Goal: Information Seeking & Learning: Understand process/instructions

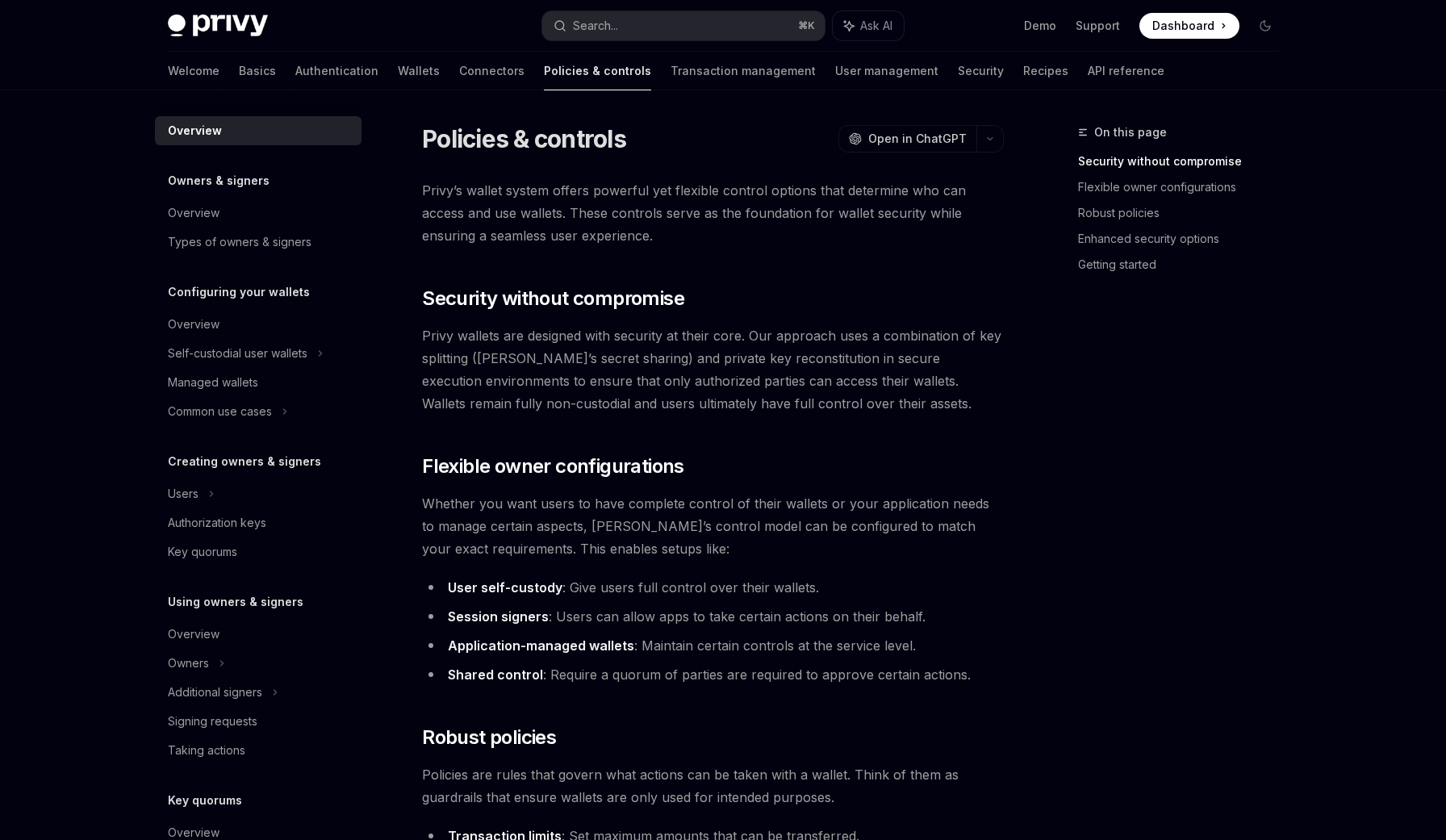
click at [717, 389] on span "Privy wallets are designed with security at their core. Our approach uses a com…" at bounding box center [713, 369] width 582 height 90
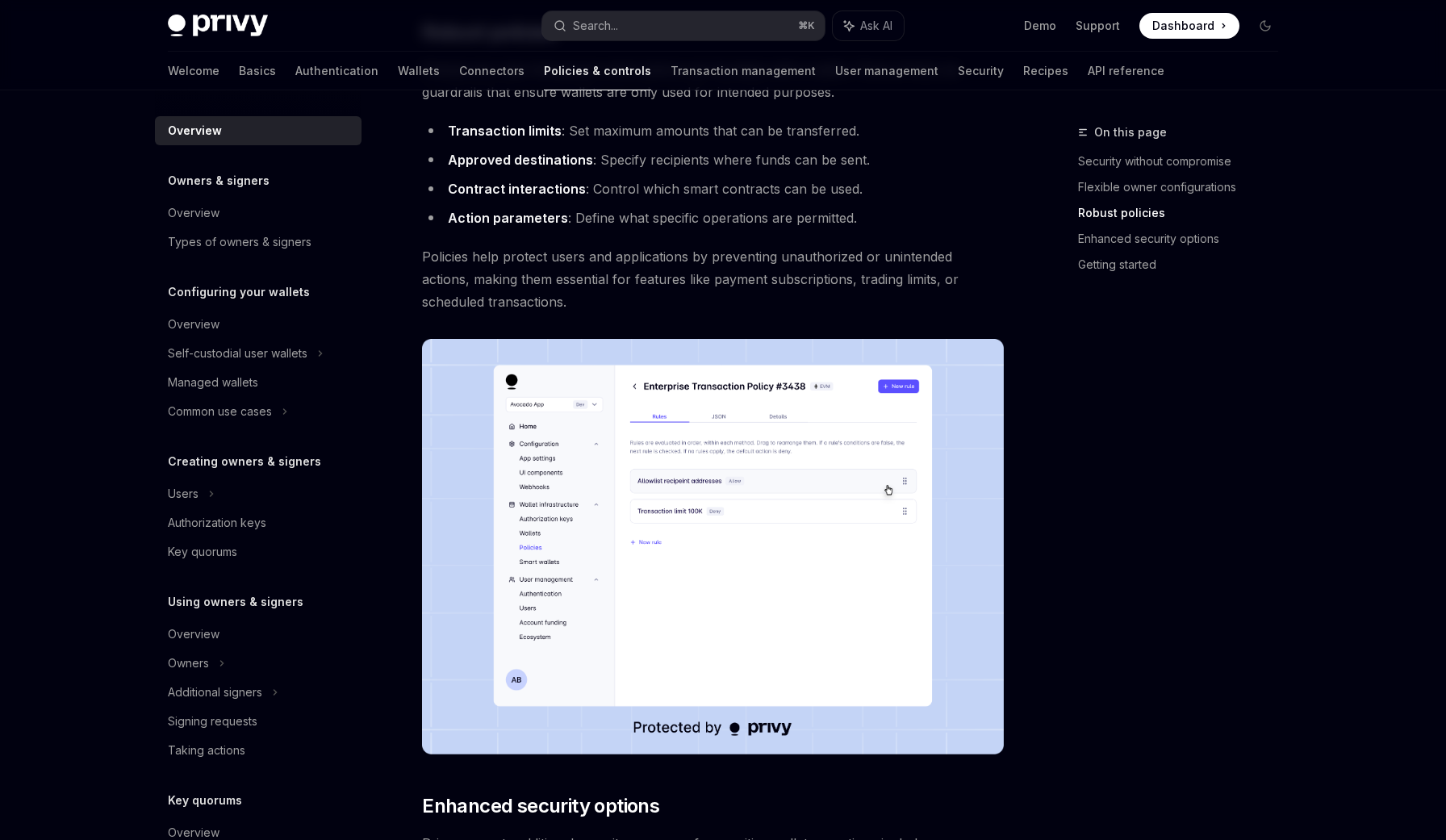
scroll to position [707, 0]
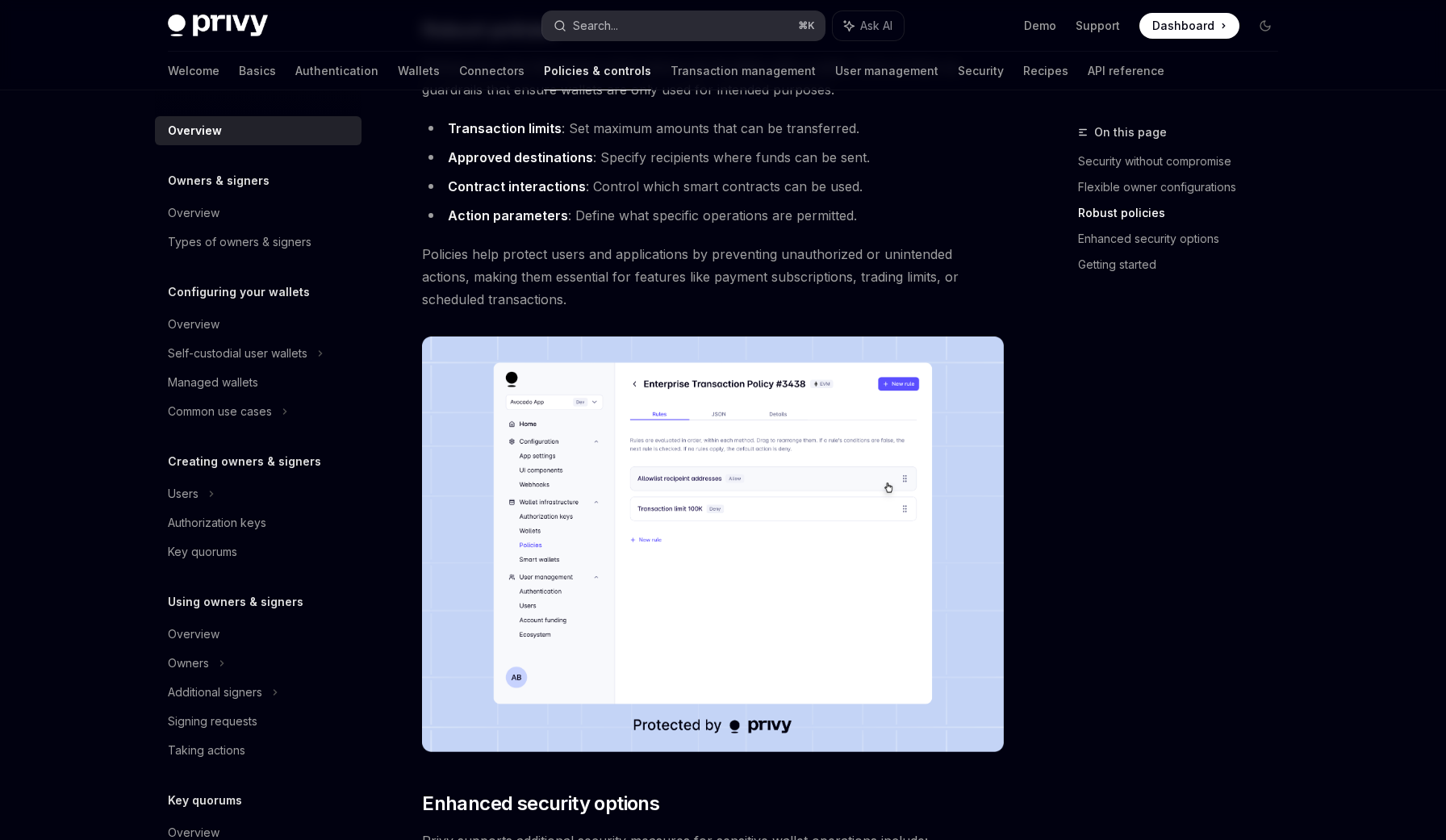
click at [639, 21] on button "Search... ⌘ K" at bounding box center [683, 26] width 282 height 29
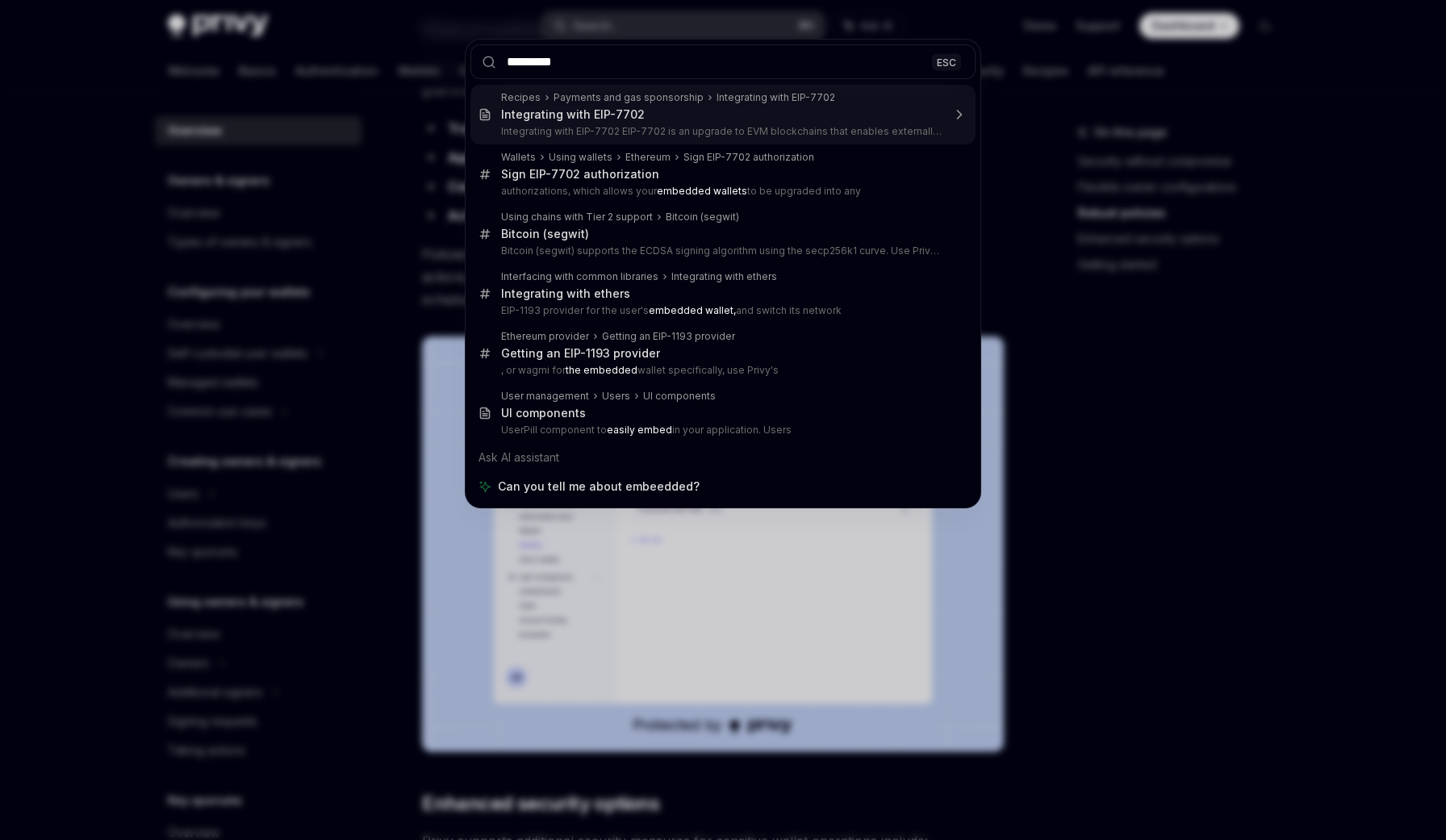
type input "********"
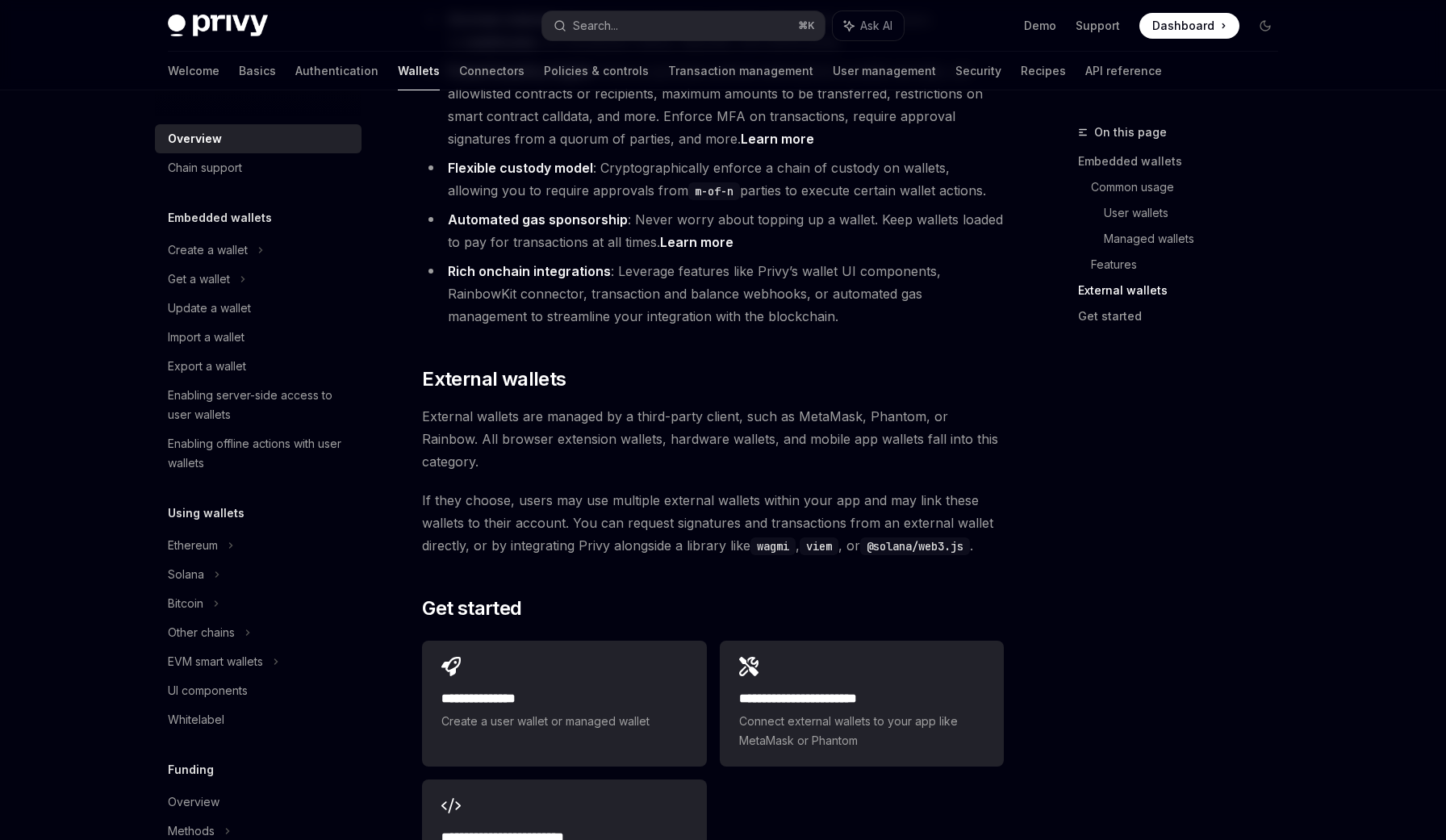
scroll to position [2214, 0]
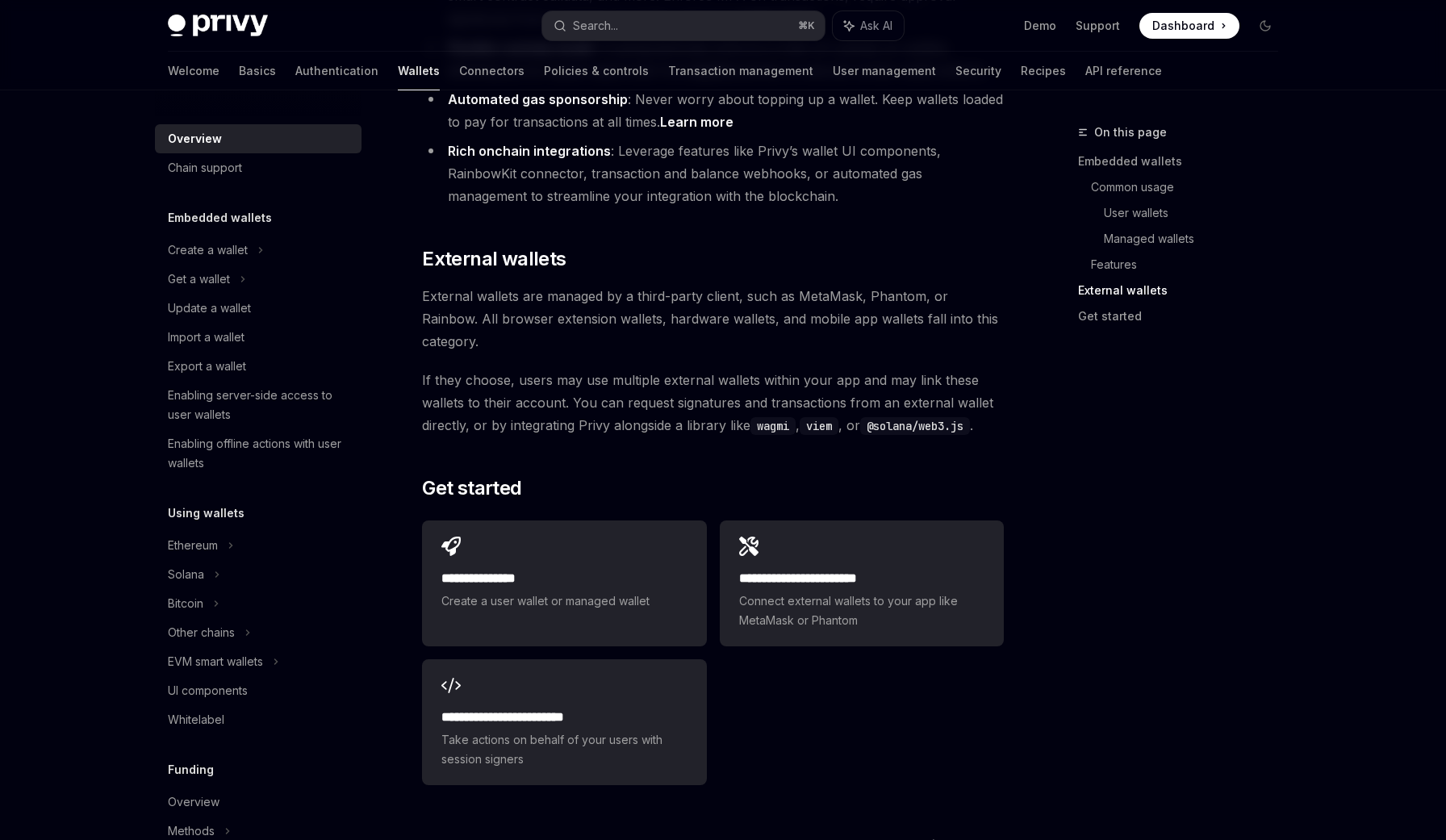
scroll to position [2276, 0]
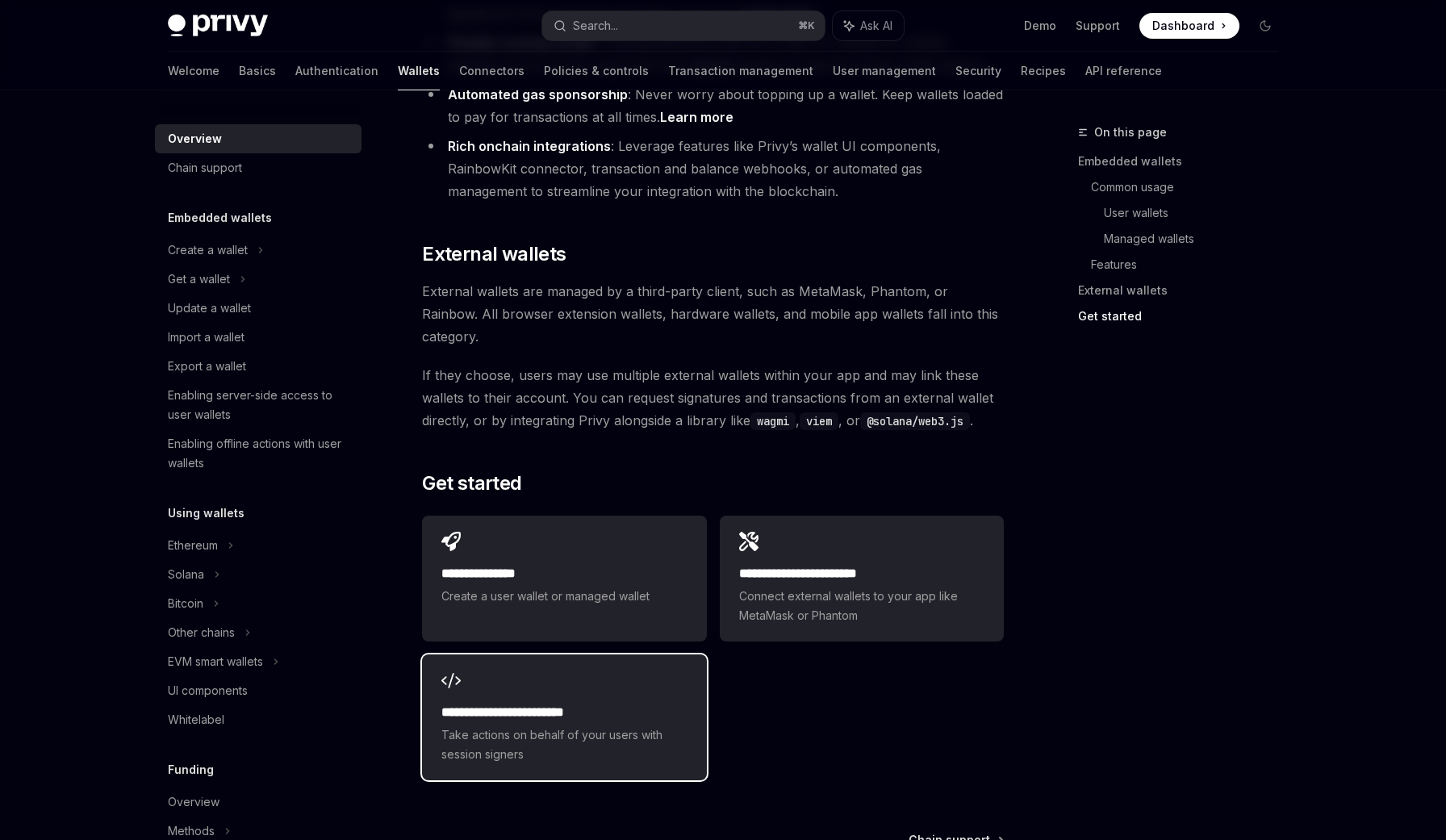
click at [589, 655] on div "**********" at bounding box center [564, 717] width 284 height 126
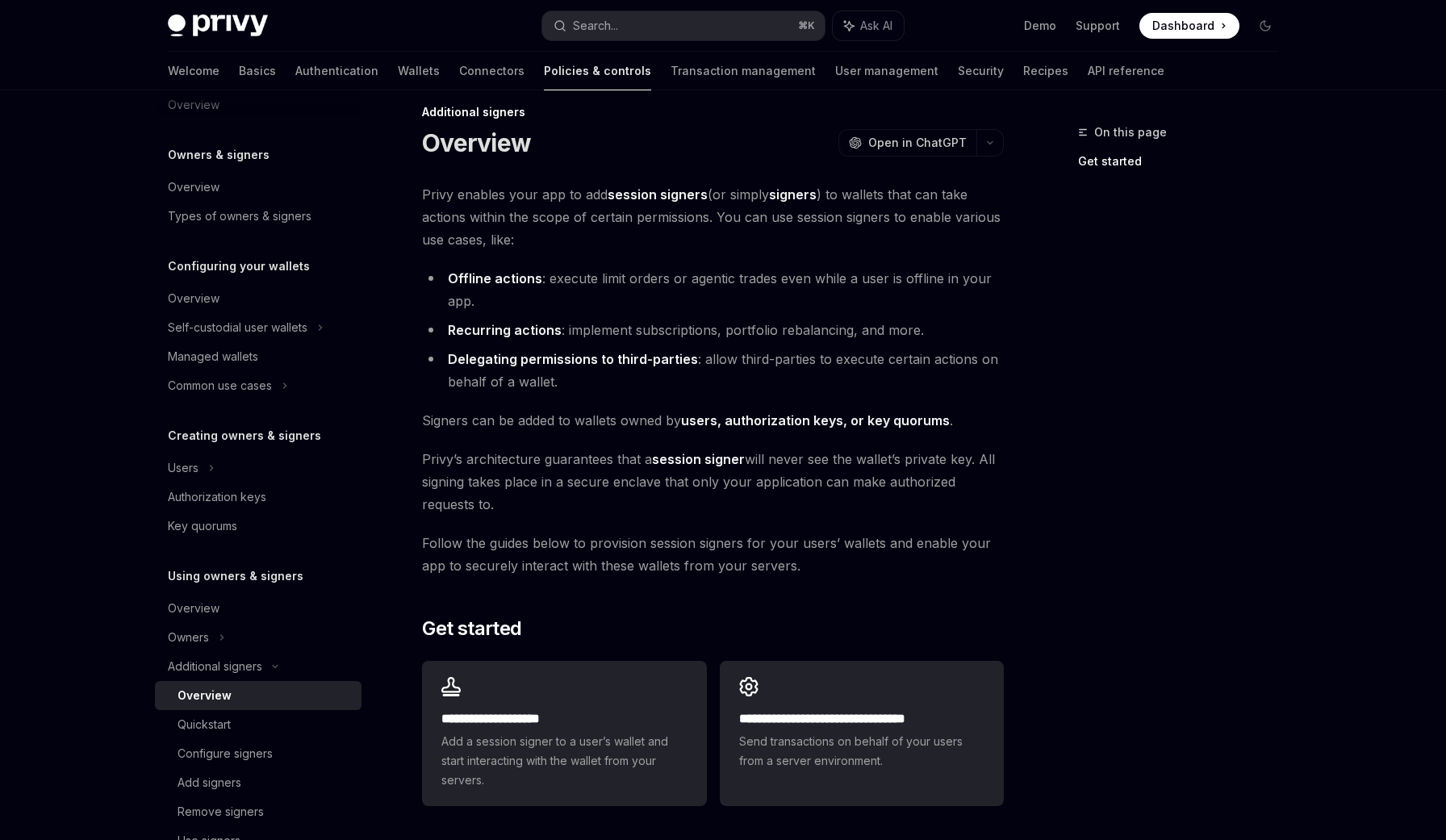
scroll to position [30, 0]
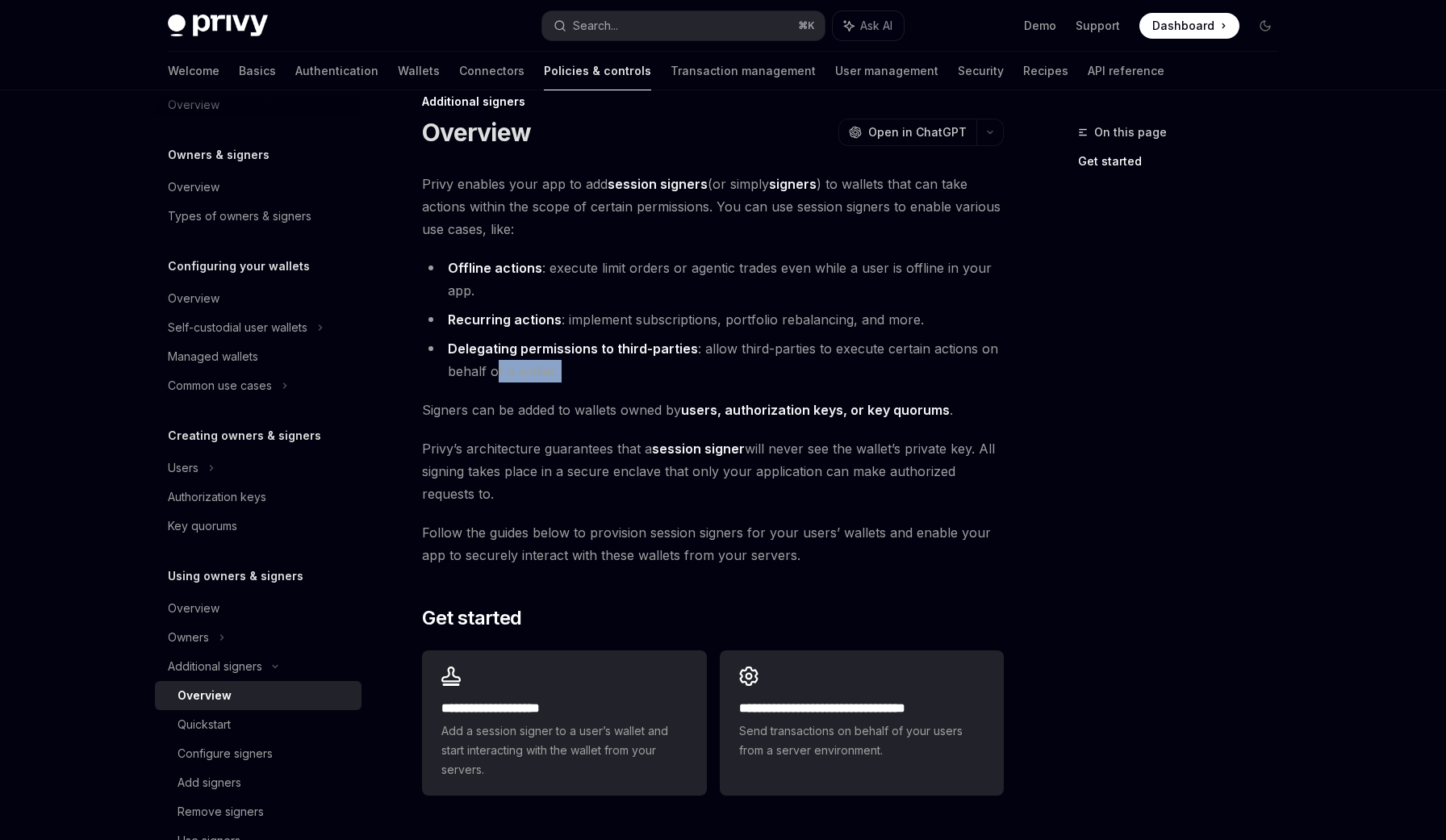
drag, startPoint x: 605, startPoint y: 385, endPoint x: 496, endPoint y: 373, distance: 109.7
click at [496, 373] on div "**********" at bounding box center [713, 487] width 582 height 630
click at [590, 399] on span "Signers can be added to wallets owned by users, authorization keys, or key quor…" at bounding box center [713, 409] width 582 height 22
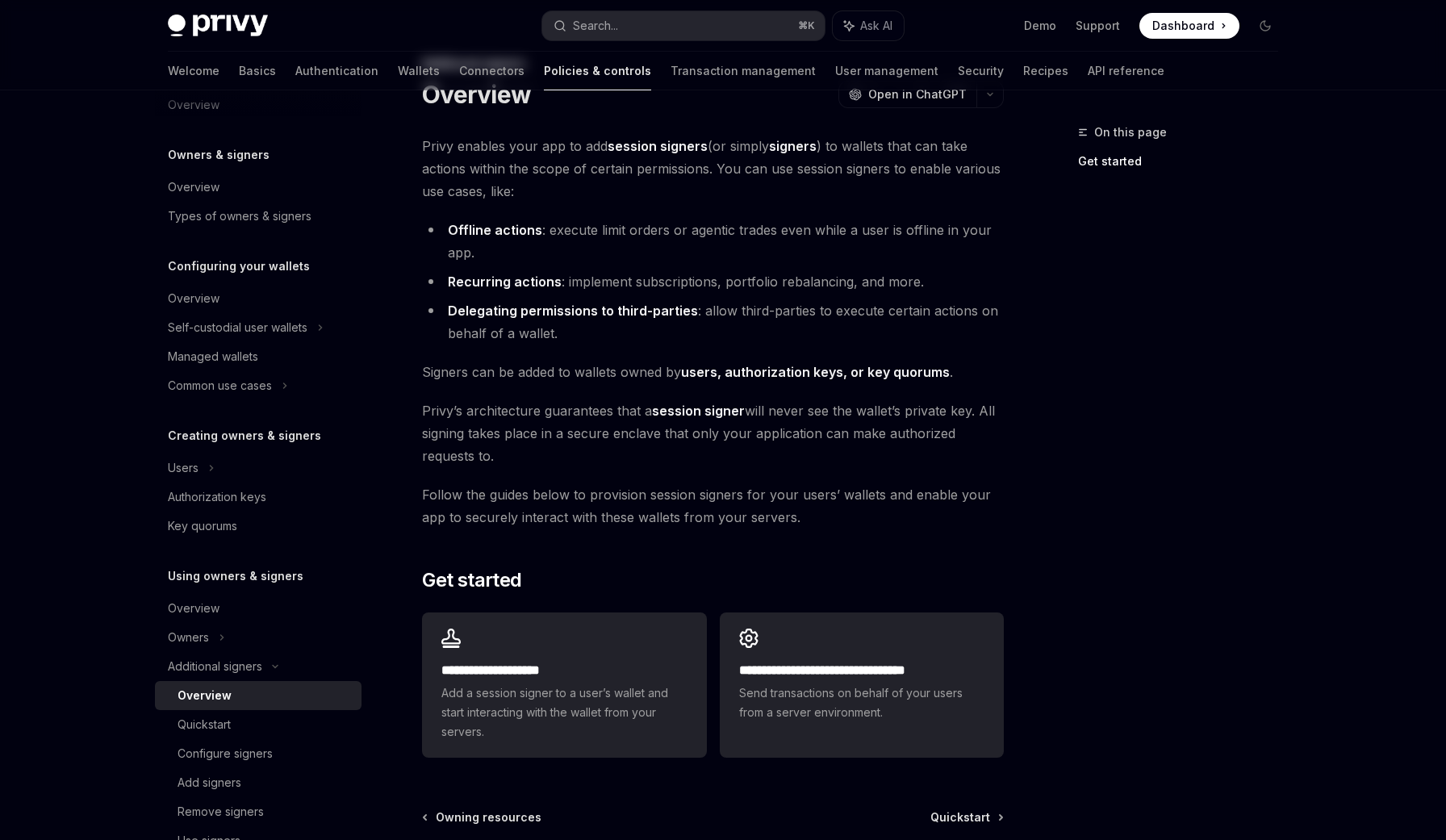
scroll to position [71, 0]
click at [698, 433] on span "[PERSON_NAME]’s architecture guarantees that a session signer will never see th…" at bounding box center [713, 431] width 582 height 68
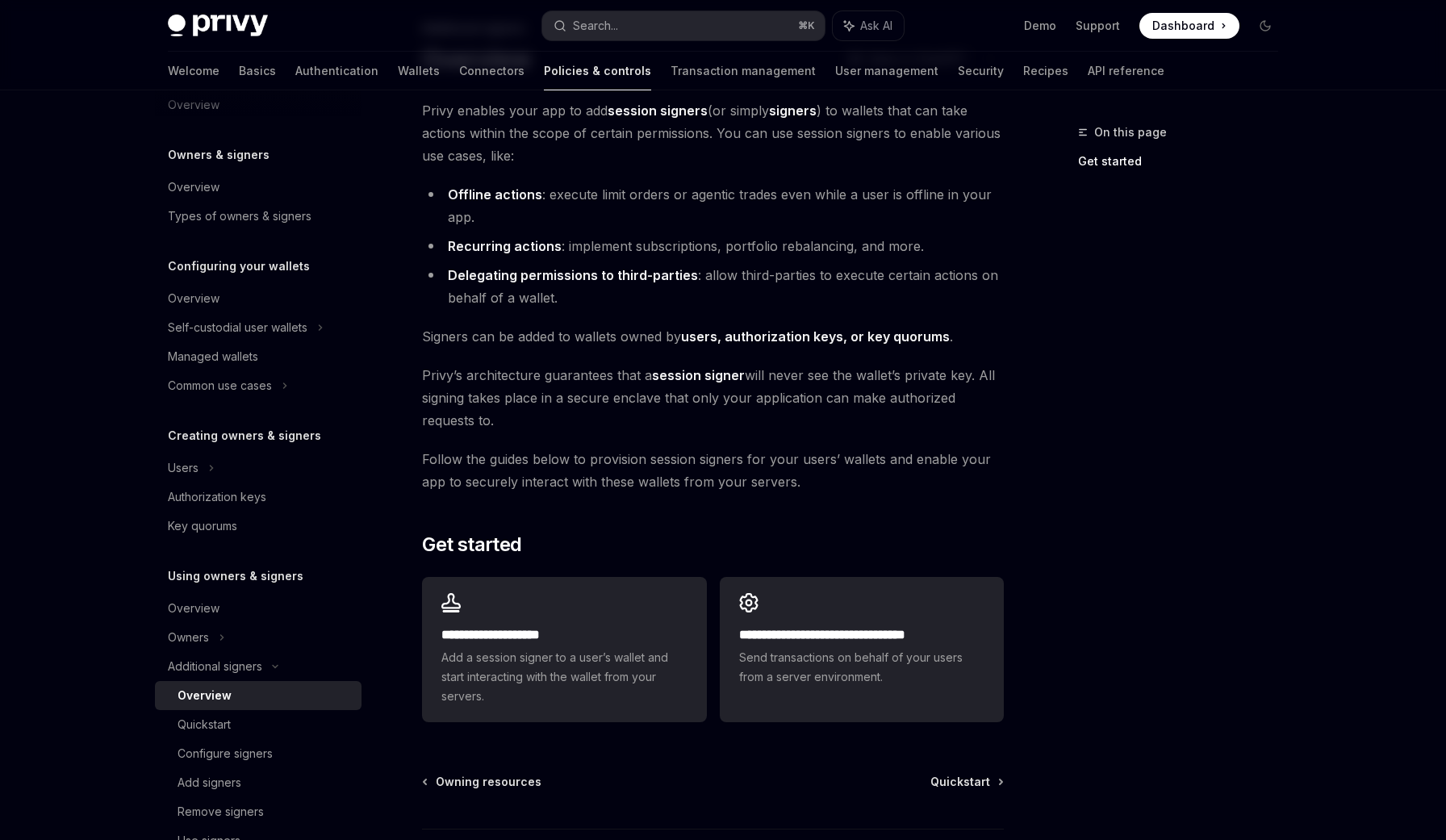
scroll to position [110, 0]
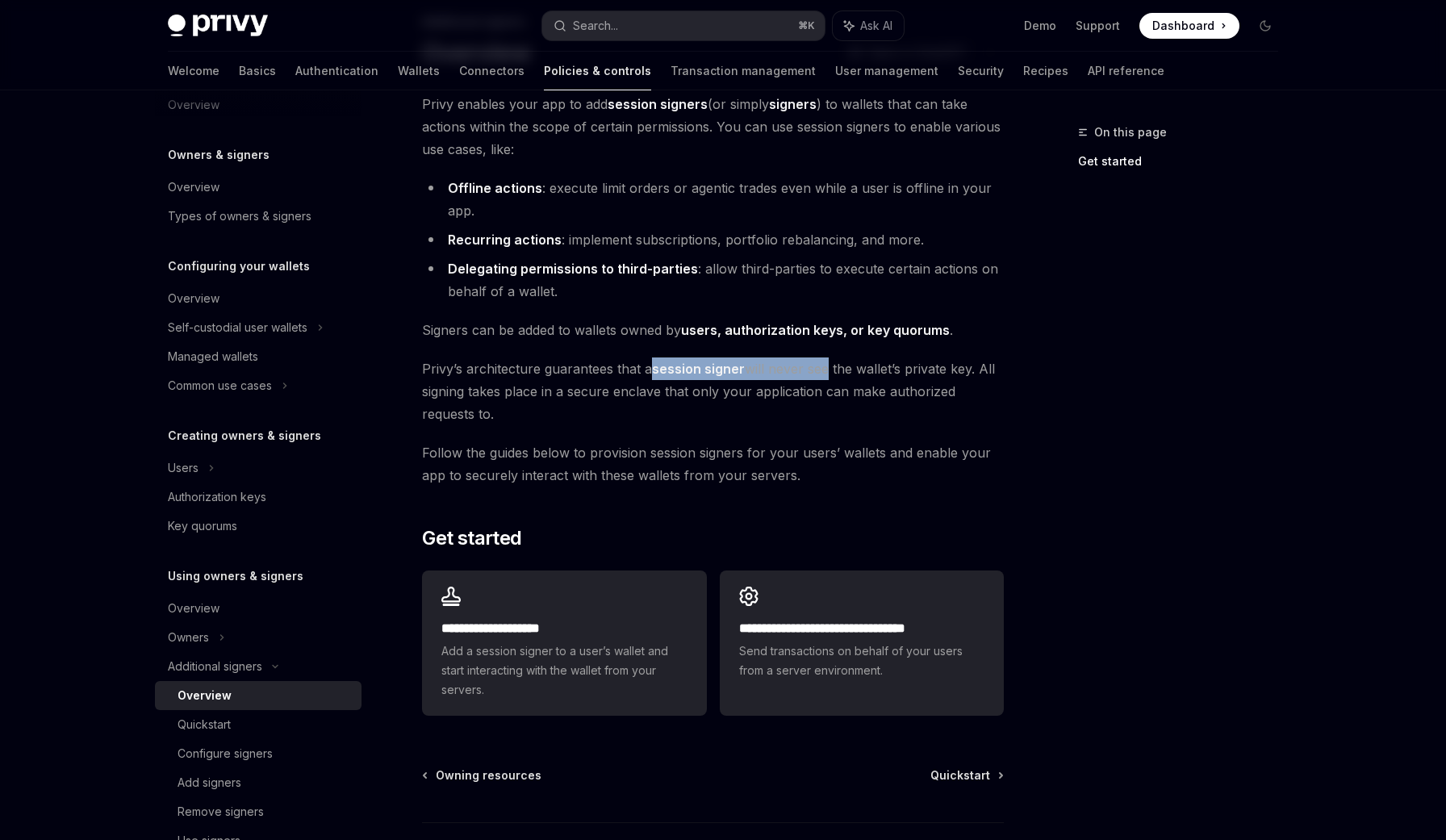
drag, startPoint x: 648, startPoint y: 371, endPoint x: 821, endPoint y: 372, distance: 173.0
click at [821, 372] on span "[PERSON_NAME]’s architecture guarantees that a session signer will never see th…" at bounding box center [713, 391] width 582 height 68
click at [757, 339] on span "Signers can be added to wallets owned by users, authorization keys, or key quor…" at bounding box center [713, 330] width 582 height 22
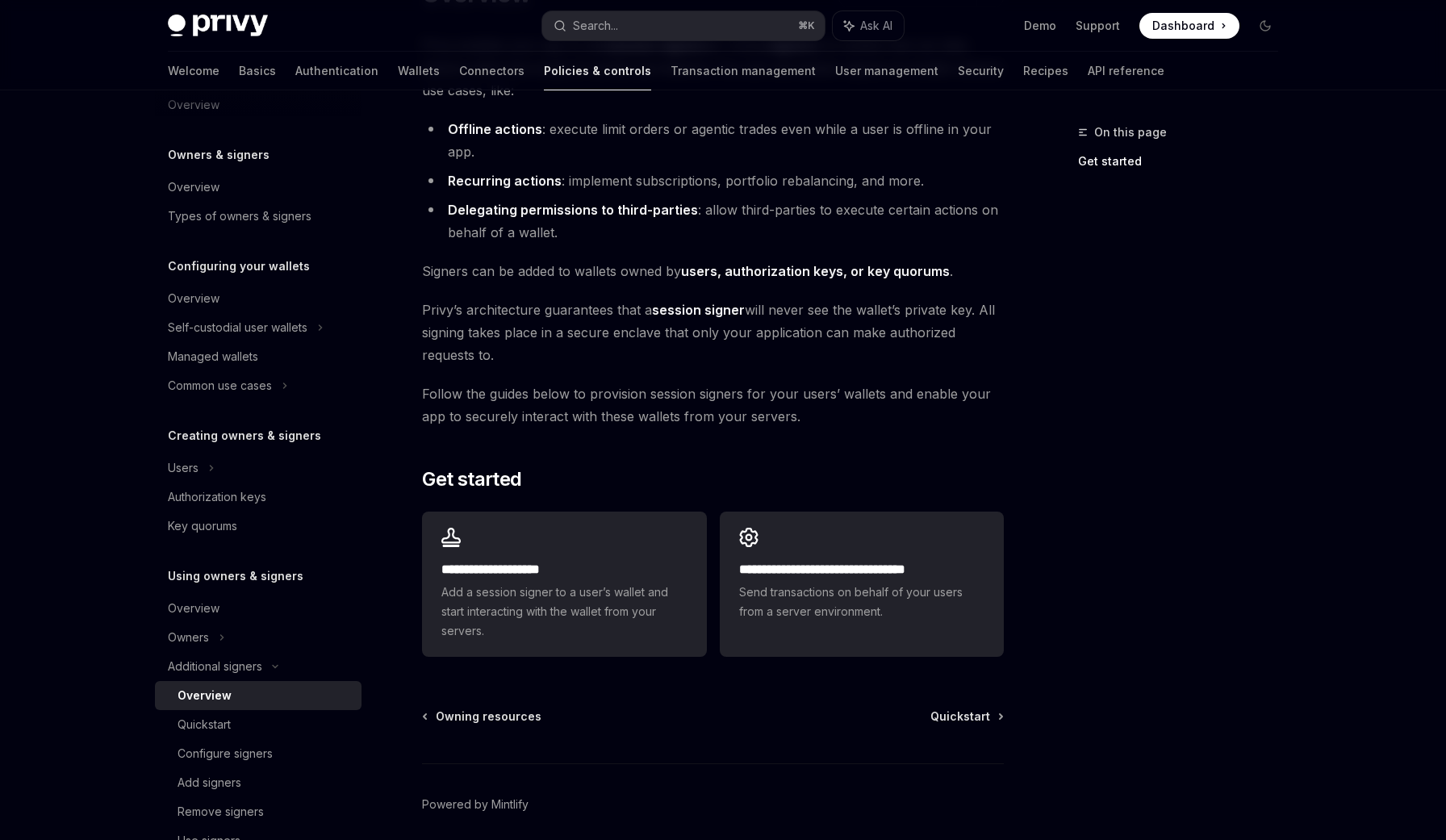
scroll to position [180, 0]
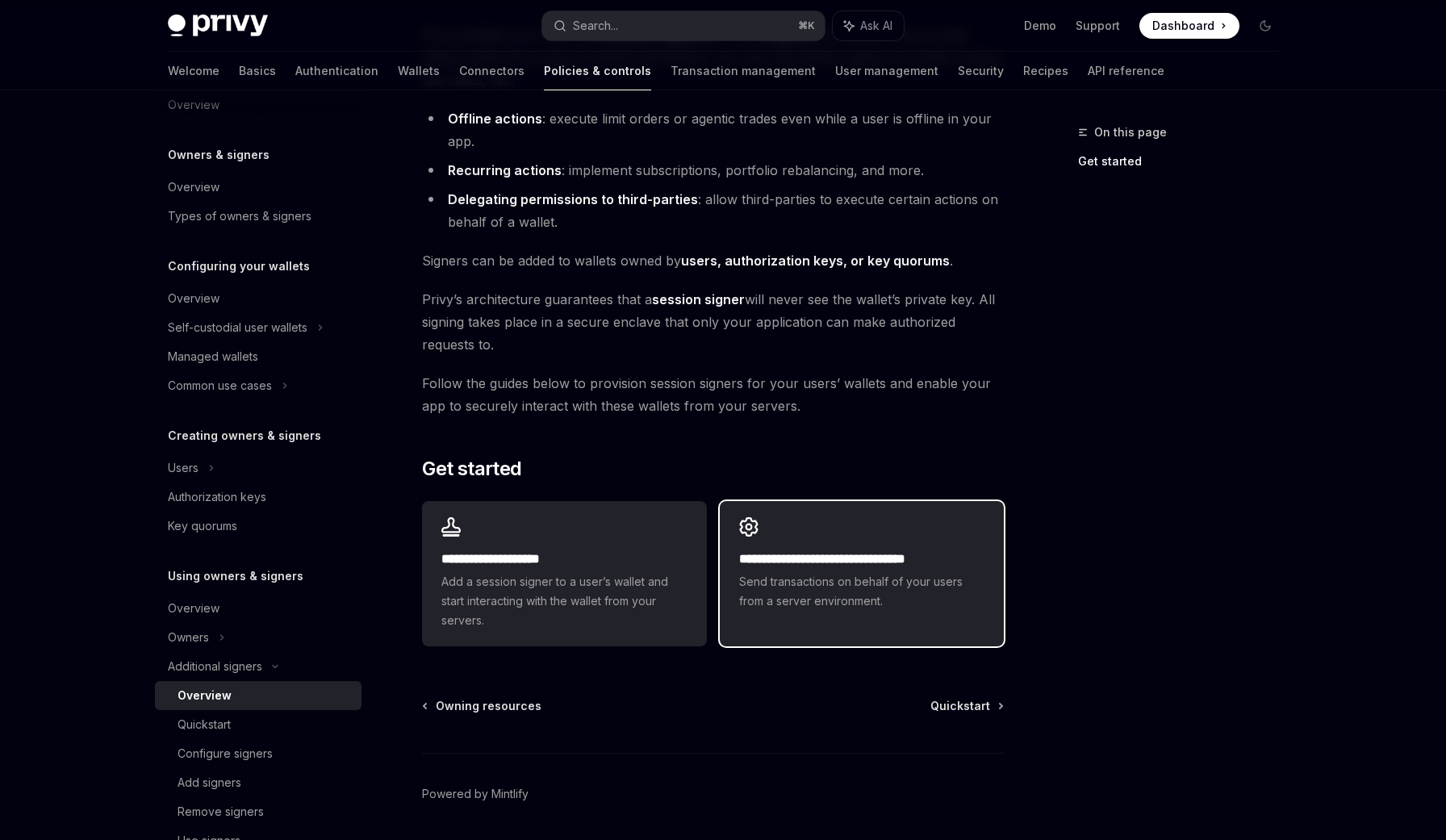
click at [738, 537] on div "**********" at bounding box center [862, 564] width 284 height 126
type textarea "*"
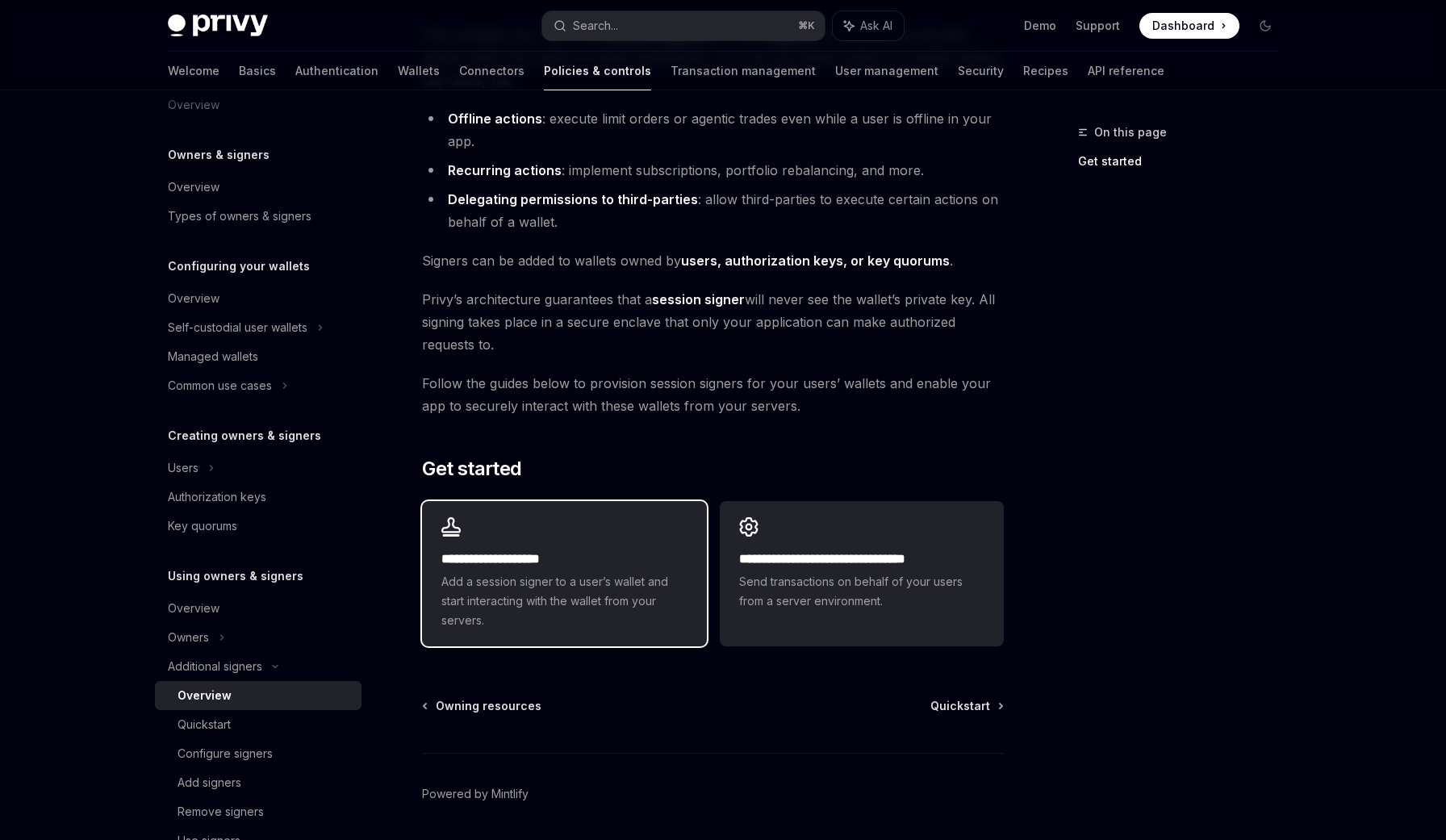
click at [493, 568] on h2 "**********" at bounding box center [563, 559] width 245 height 20
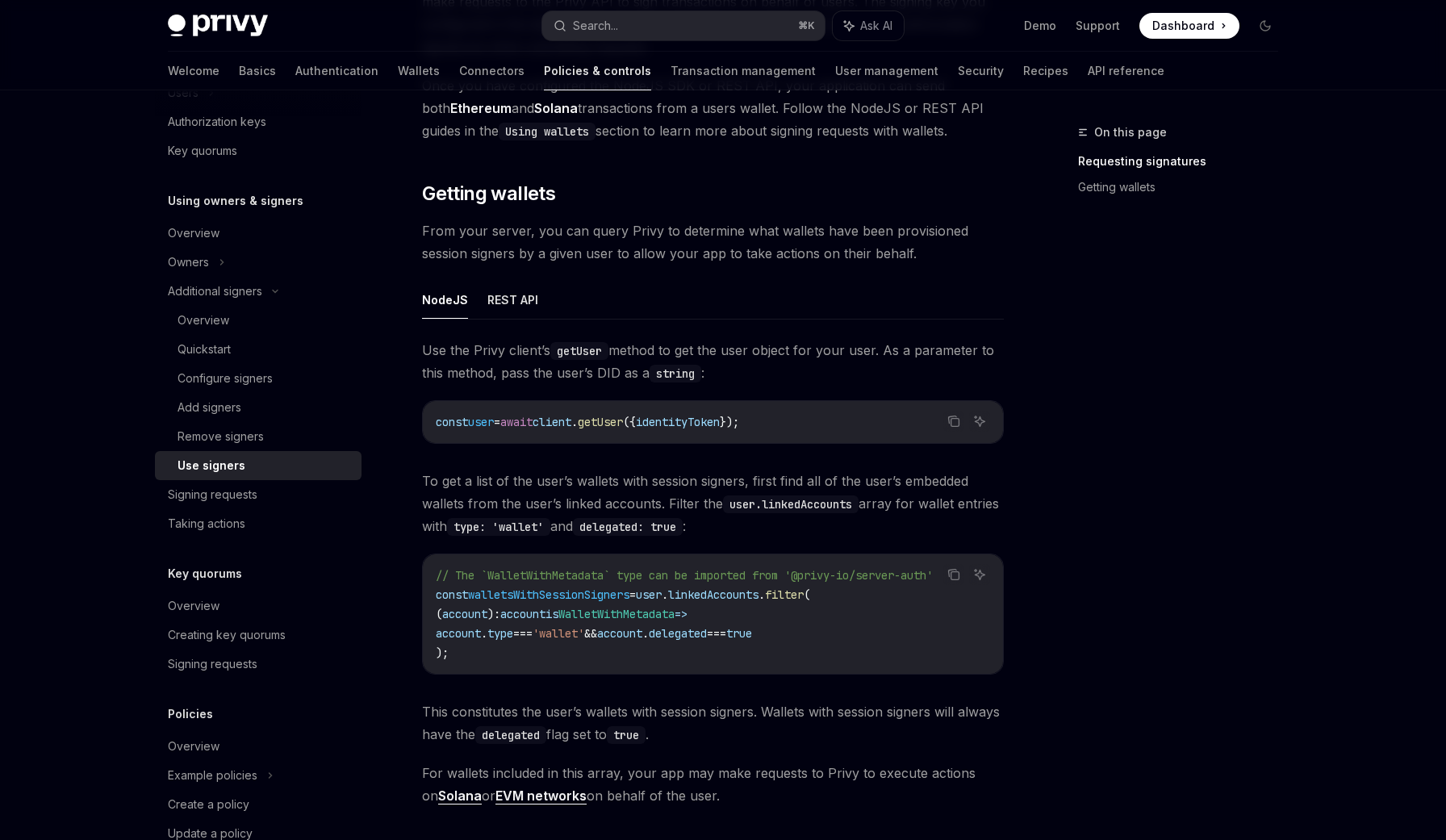
scroll to position [444, 0]
click at [506, 297] on button "REST API" at bounding box center [512, 298] width 51 height 38
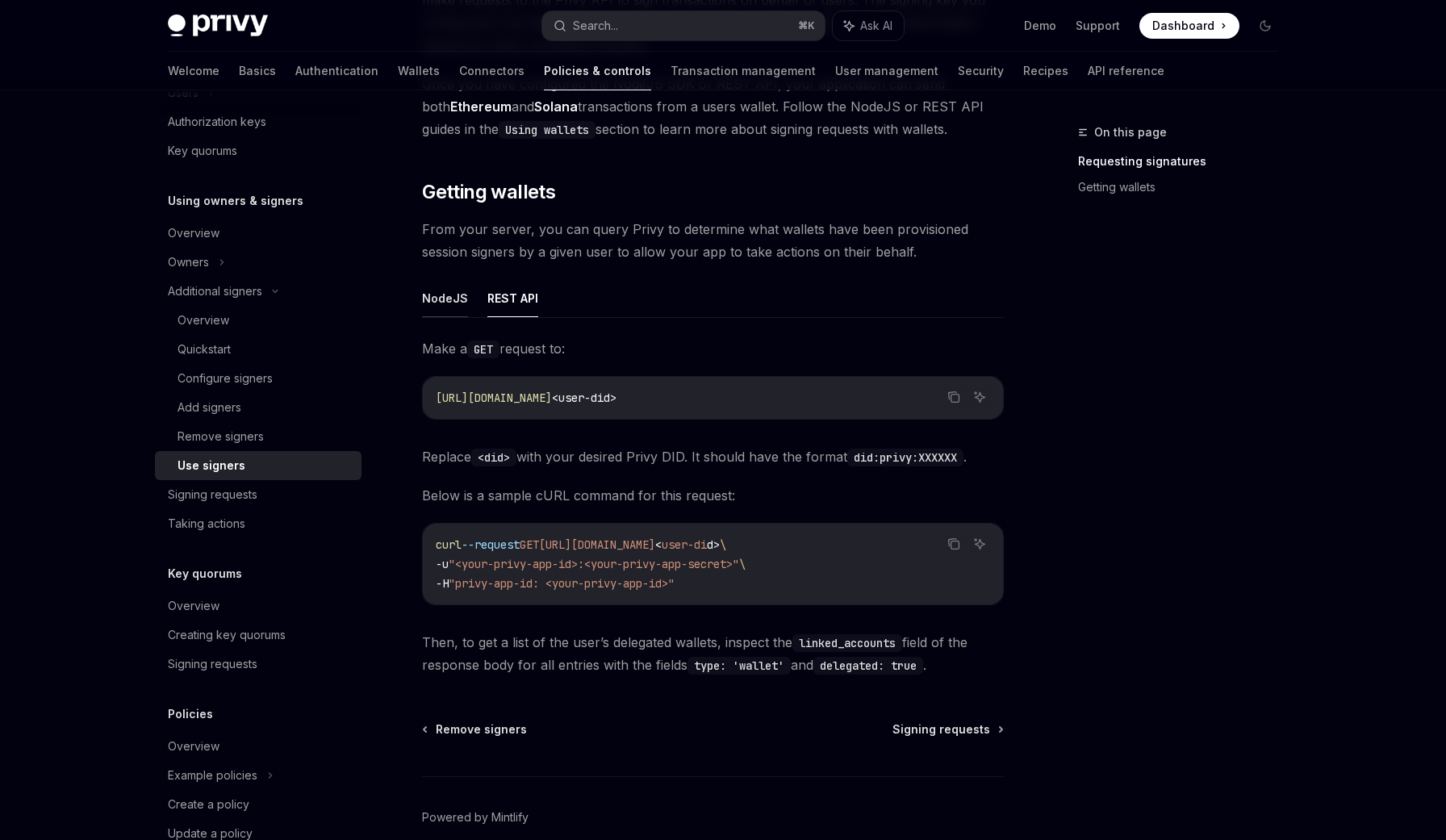
click at [441, 290] on button "NodeJS" at bounding box center [445, 298] width 46 height 38
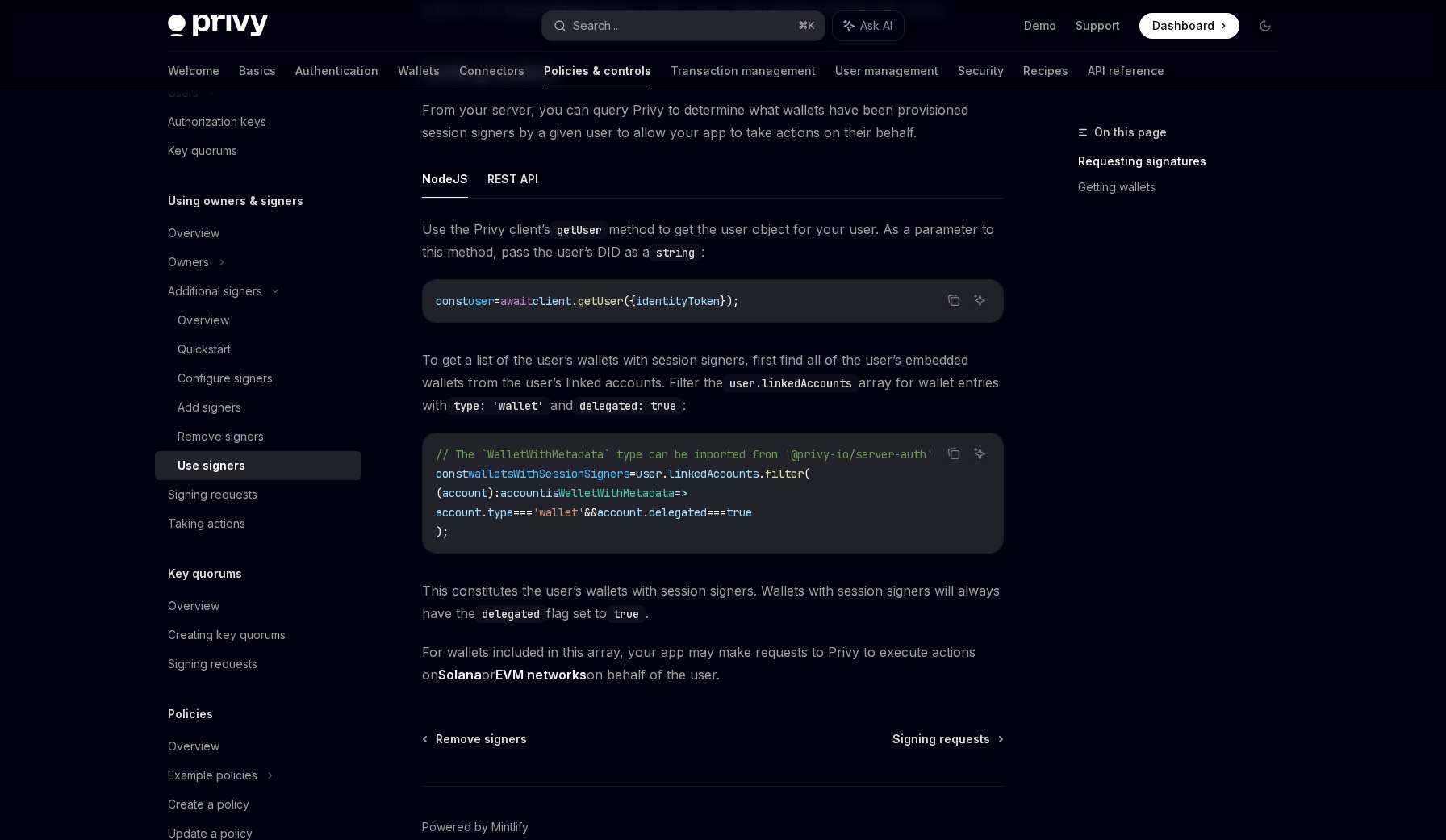
scroll to position [648, 0]
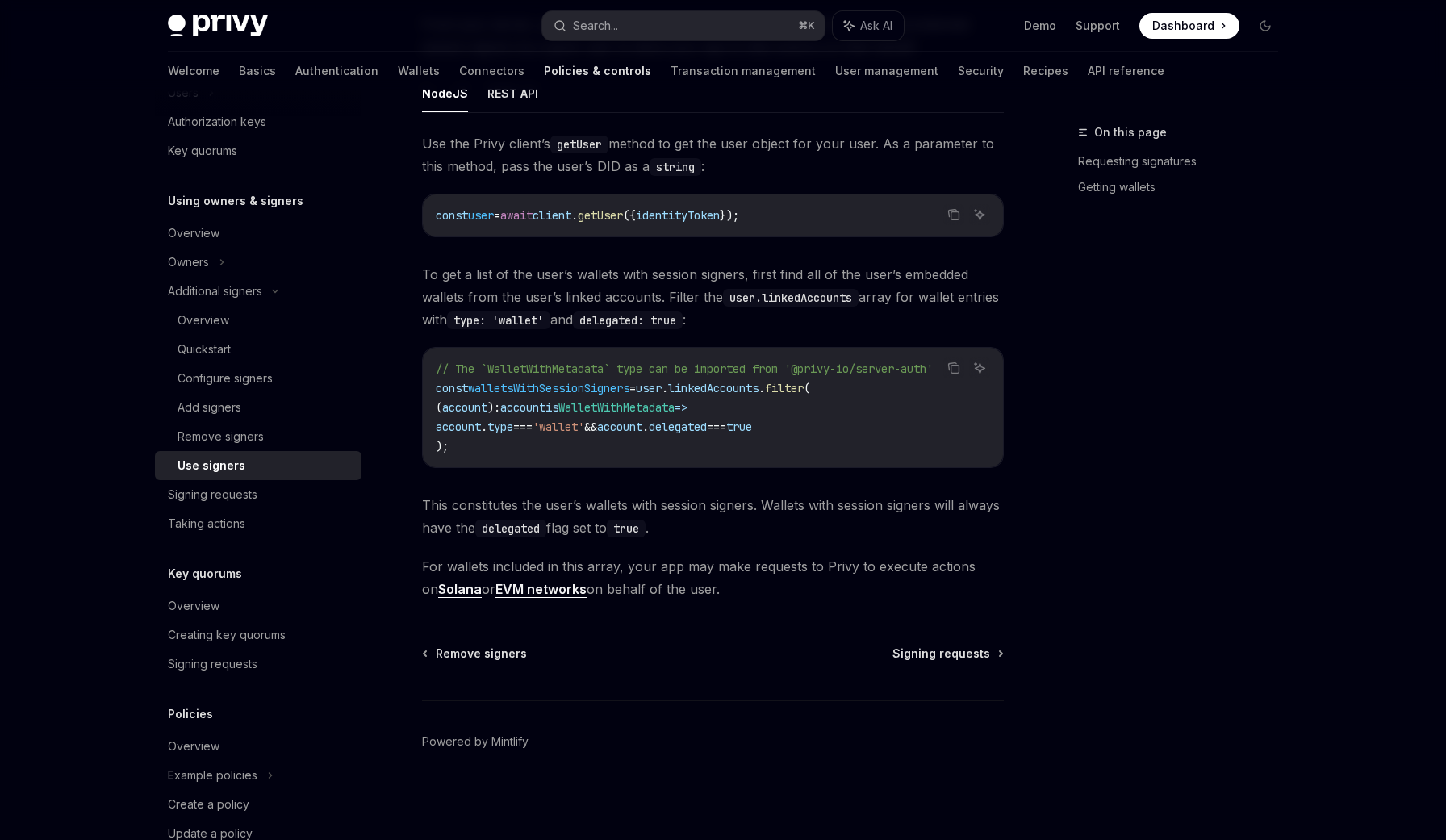
type textarea "*"
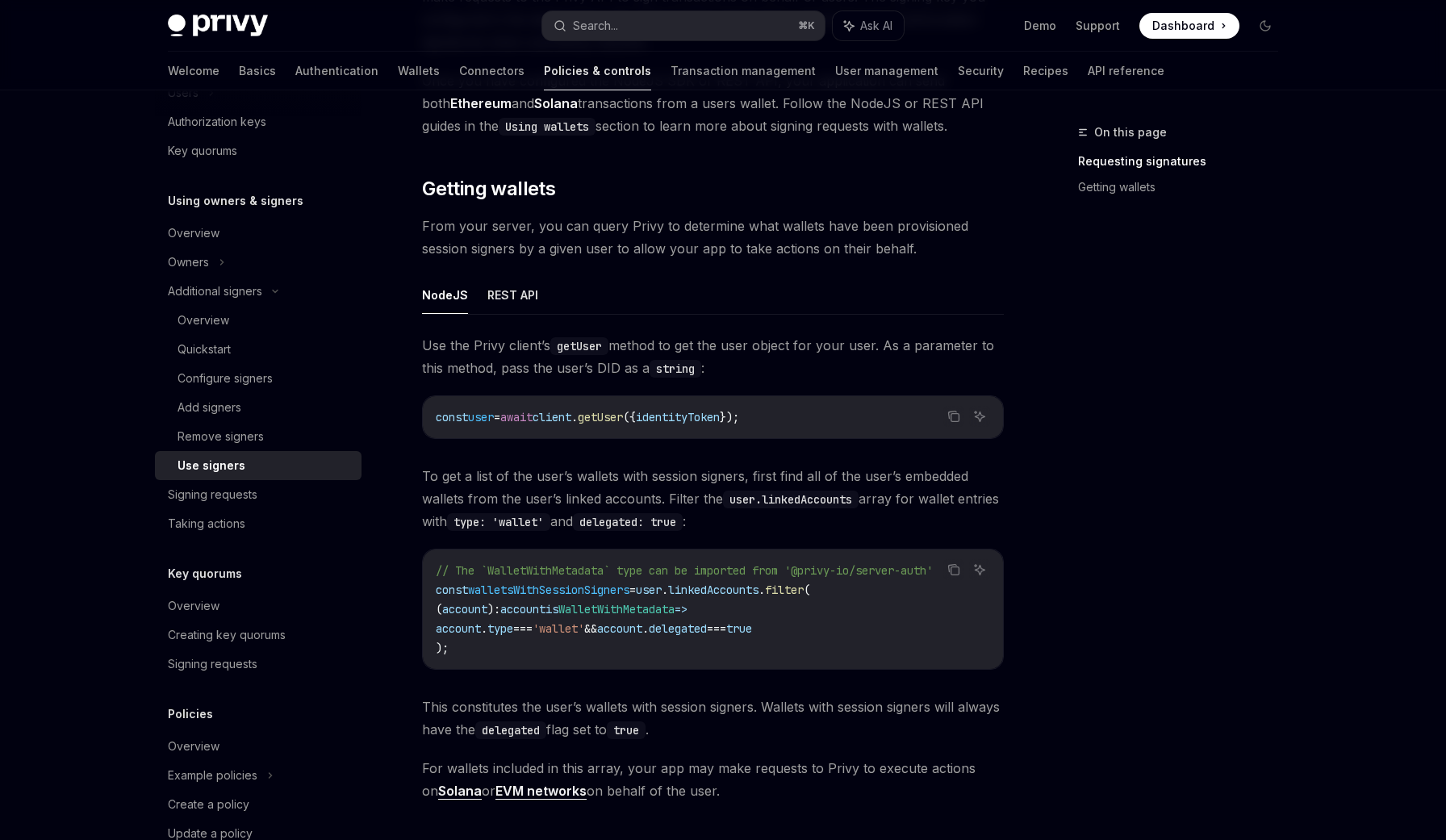
scroll to position [444, 0]
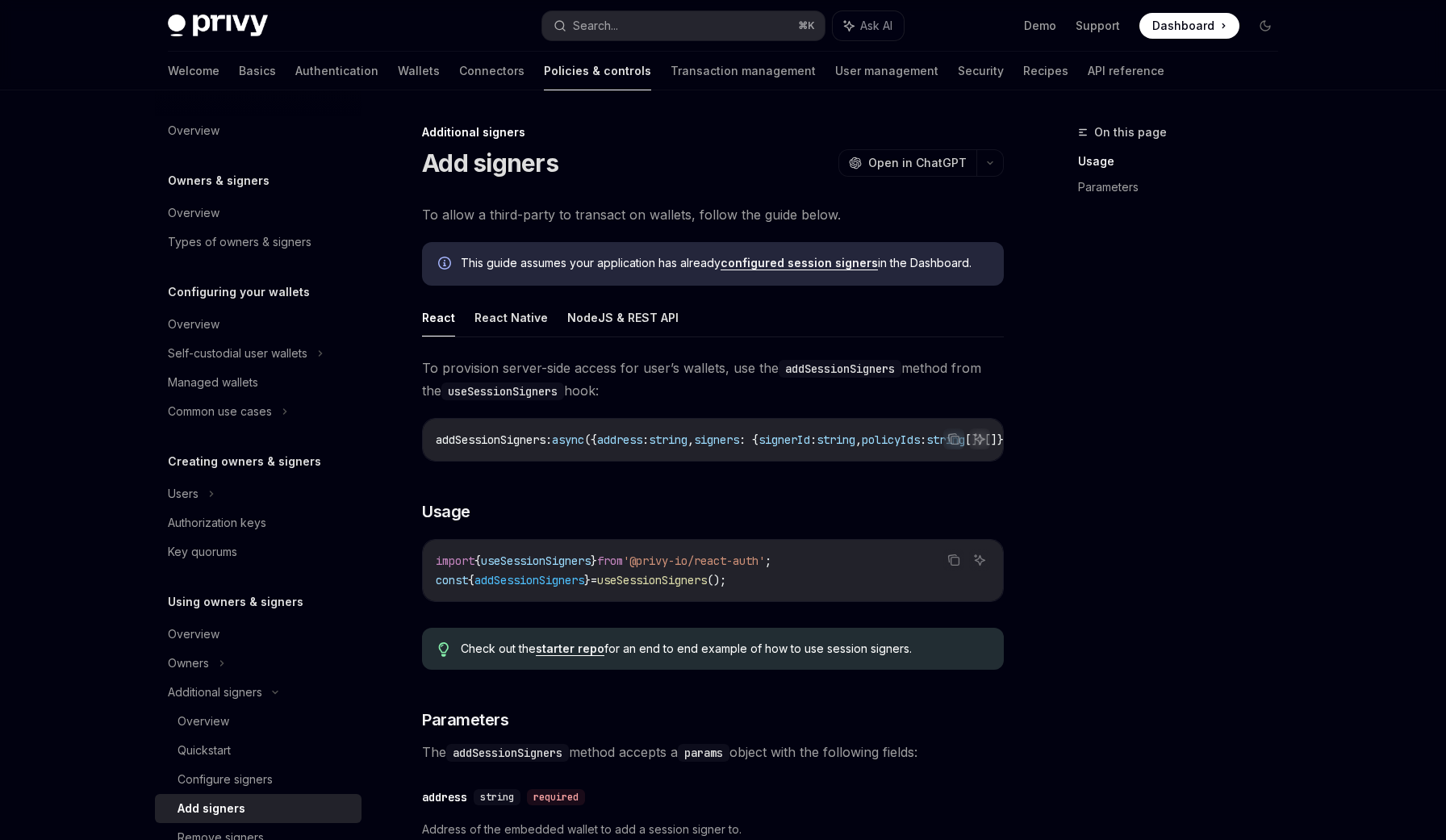
click at [660, 488] on div "**********" at bounding box center [713, 779] width 582 height 844
drag, startPoint x: 834, startPoint y: 467, endPoint x: 641, endPoint y: 460, distance: 193.1
click at [641, 460] on div "Copy Ask AI addSessionSigners : async ({ address : string , signers : { signerI…" at bounding box center [713, 439] width 582 height 44
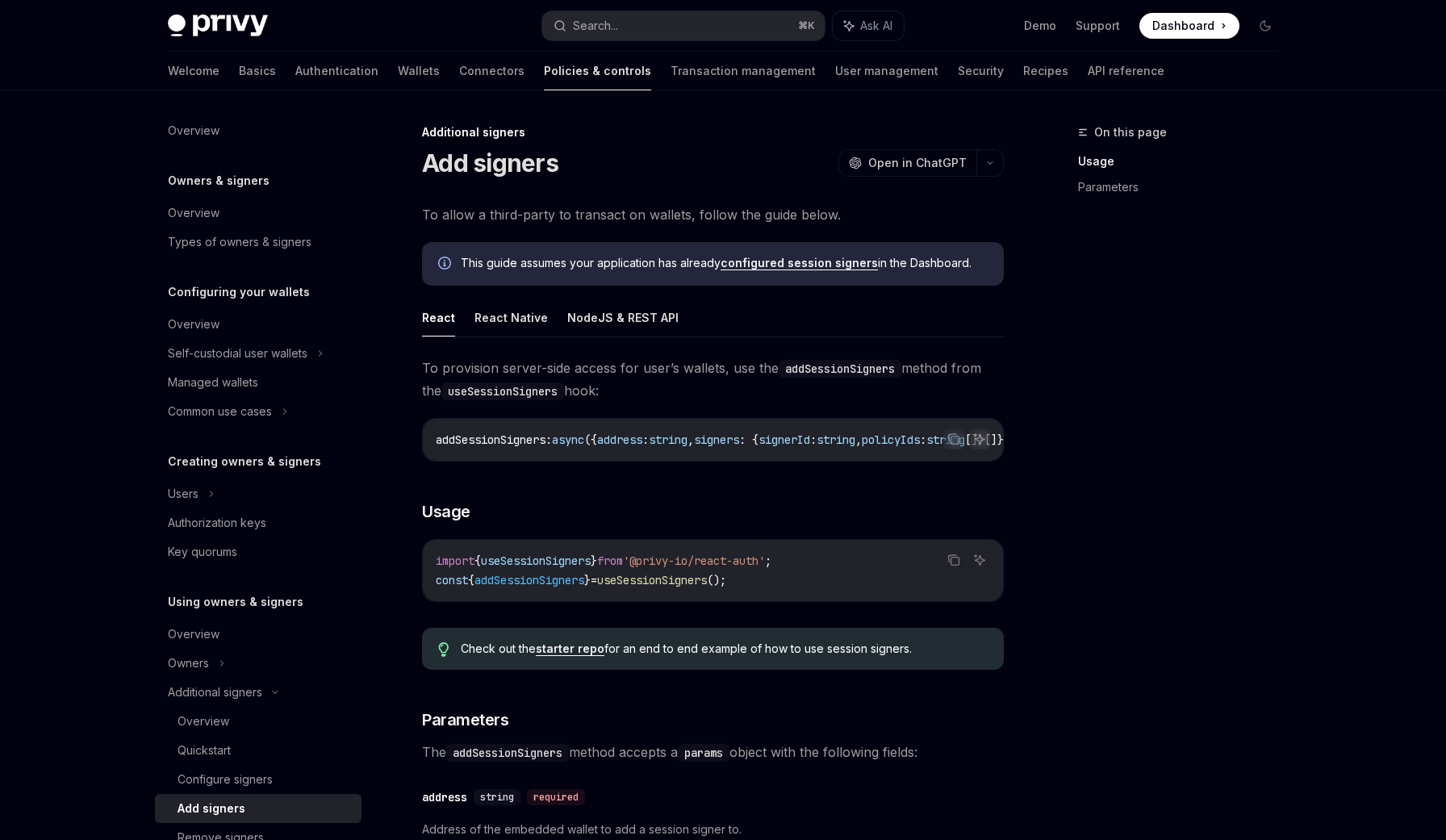
click at [535, 490] on div "**********" at bounding box center [713, 779] width 582 height 844
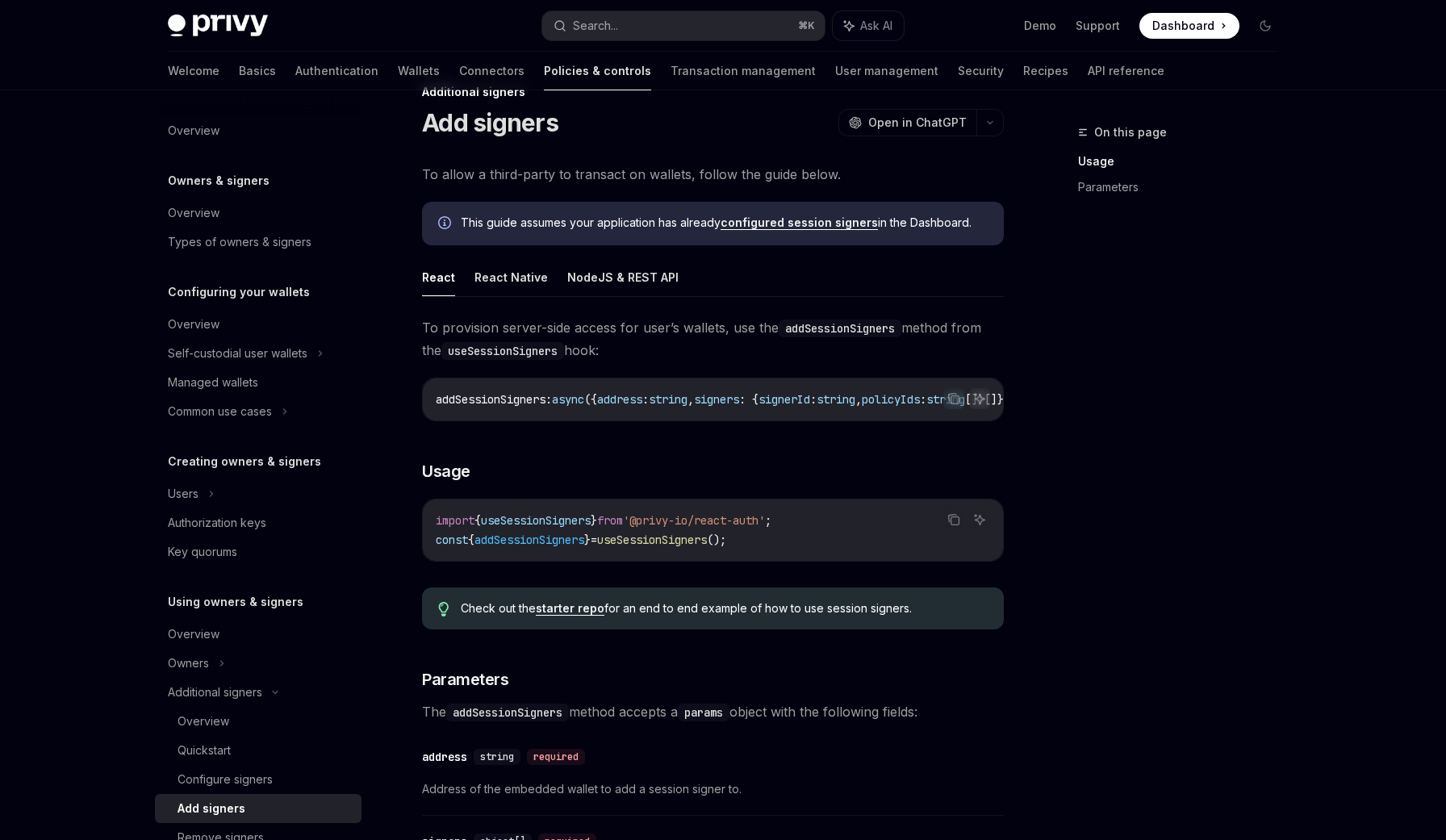
click at [459, 406] on span "addSessionSigners" at bounding box center [490, 399] width 110 height 14
click at [515, 547] on span "addSessionSigners" at bounding box center [529, 540] width 110 height 14
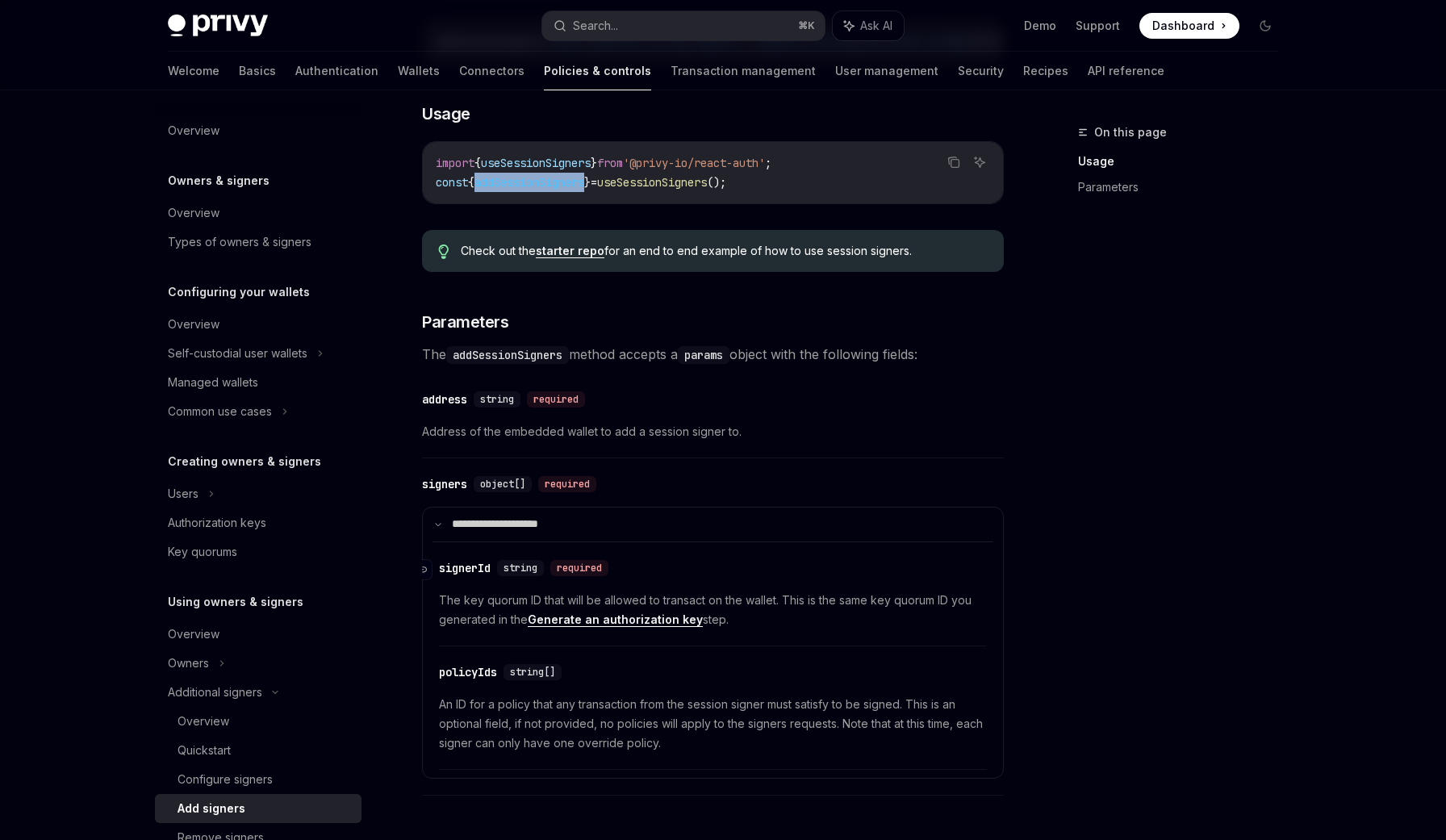
scroll to position [398, 0]
drag, startPoint x: 414, startPoint y: 411, endPoint x: 562, endPoint y: 412, distance: 148.0
click at [561, 412] on div "Additional signers Add signers OpenAI Open in ChatGPT OpenAI Open in ChatGPT To…" at bounding box center [561, 383] width 891 height 1318
click at [519, 483] on div "object[]" at bounding box center [502, 484] width 58 height 16
click at [461, 407] on div "address" at bounding box center [445, 398] width 45 height 16
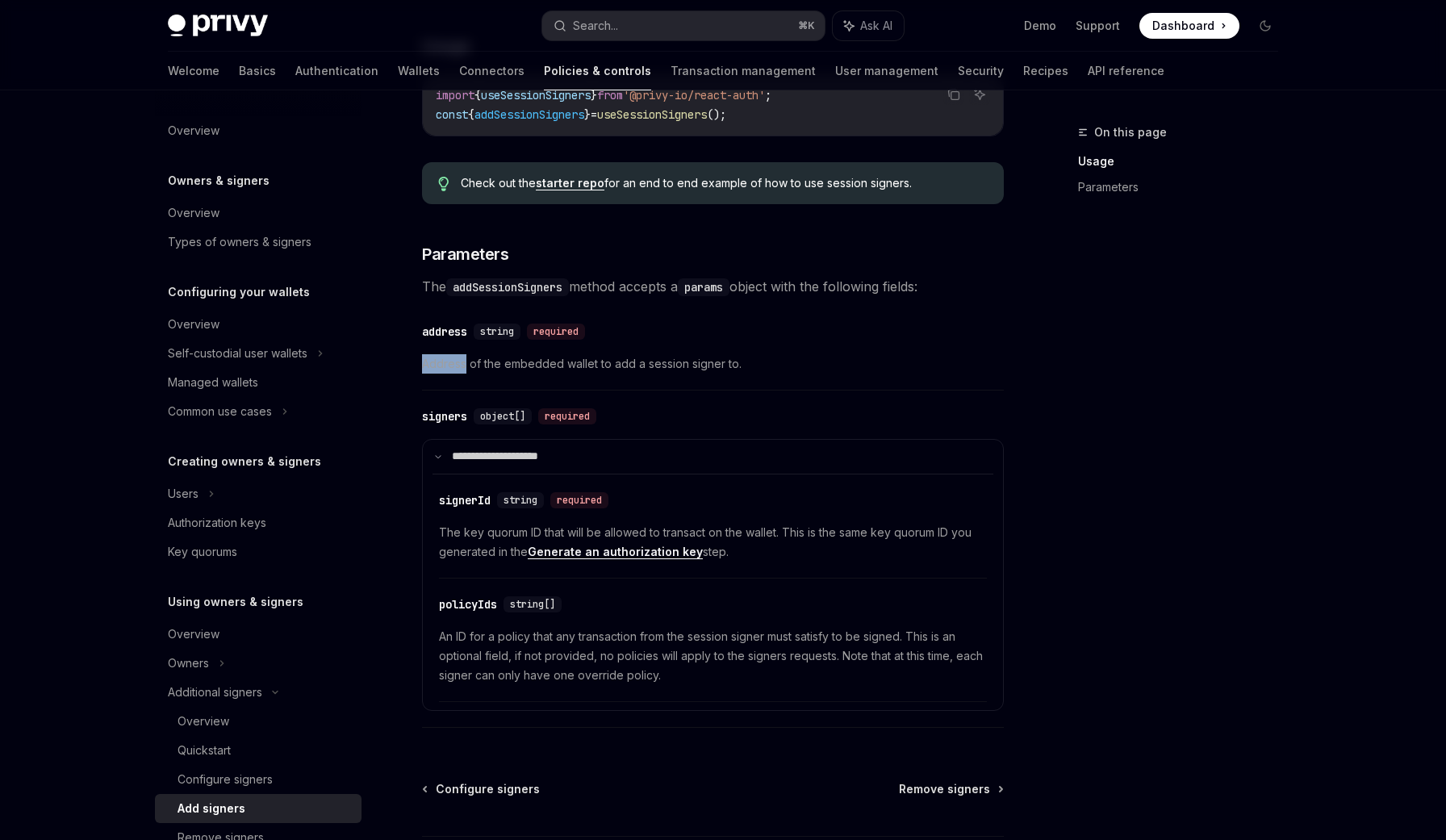
click at [461, 408] on div "**********" at bounding box center [713, 314] width 582 height 844
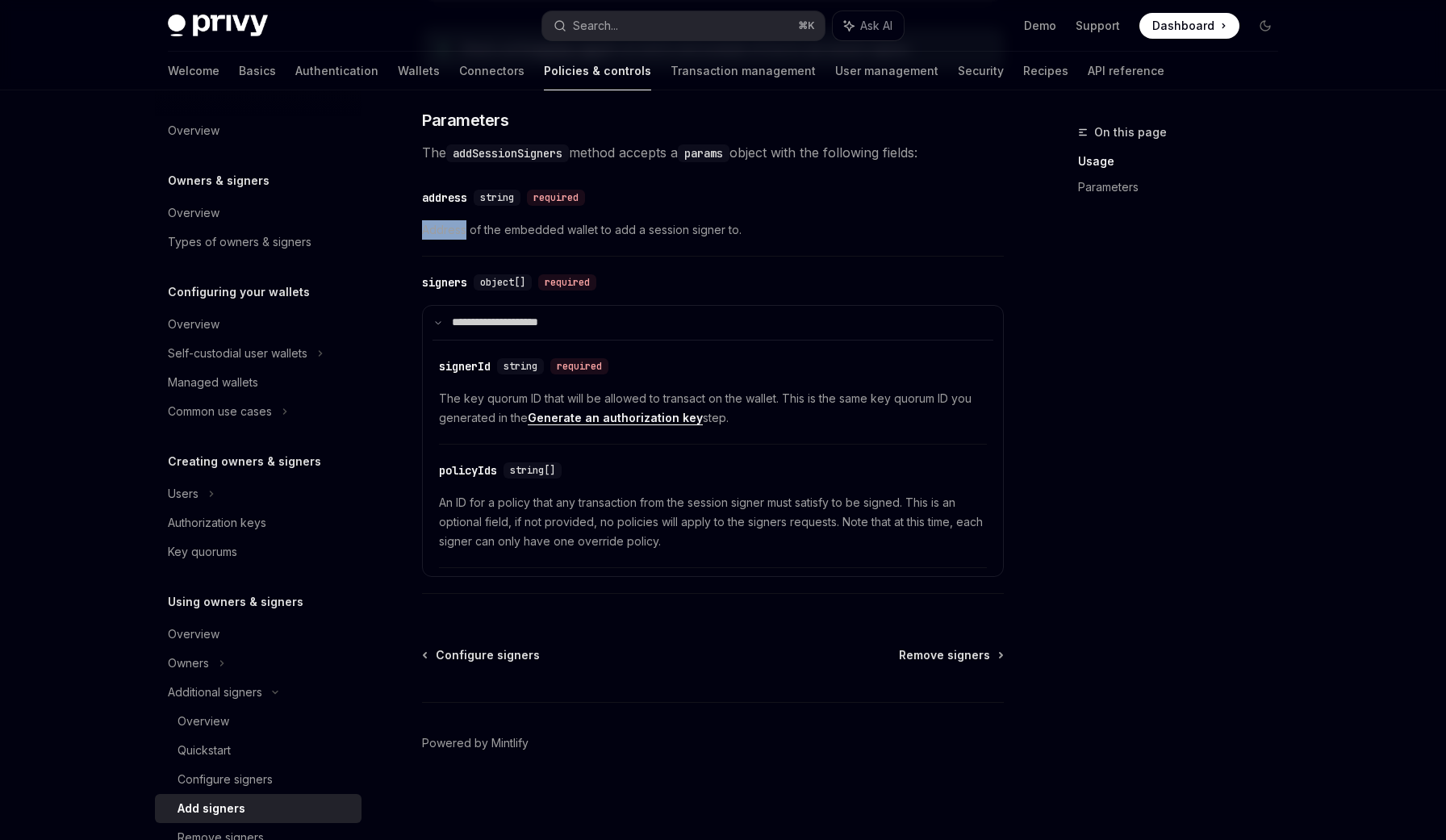
scroll to position [607, 0]
click at [508, 230] on span "Address of the embedded wallet to add a session signer to." at bounding box center [713, 228] width 582 height 20
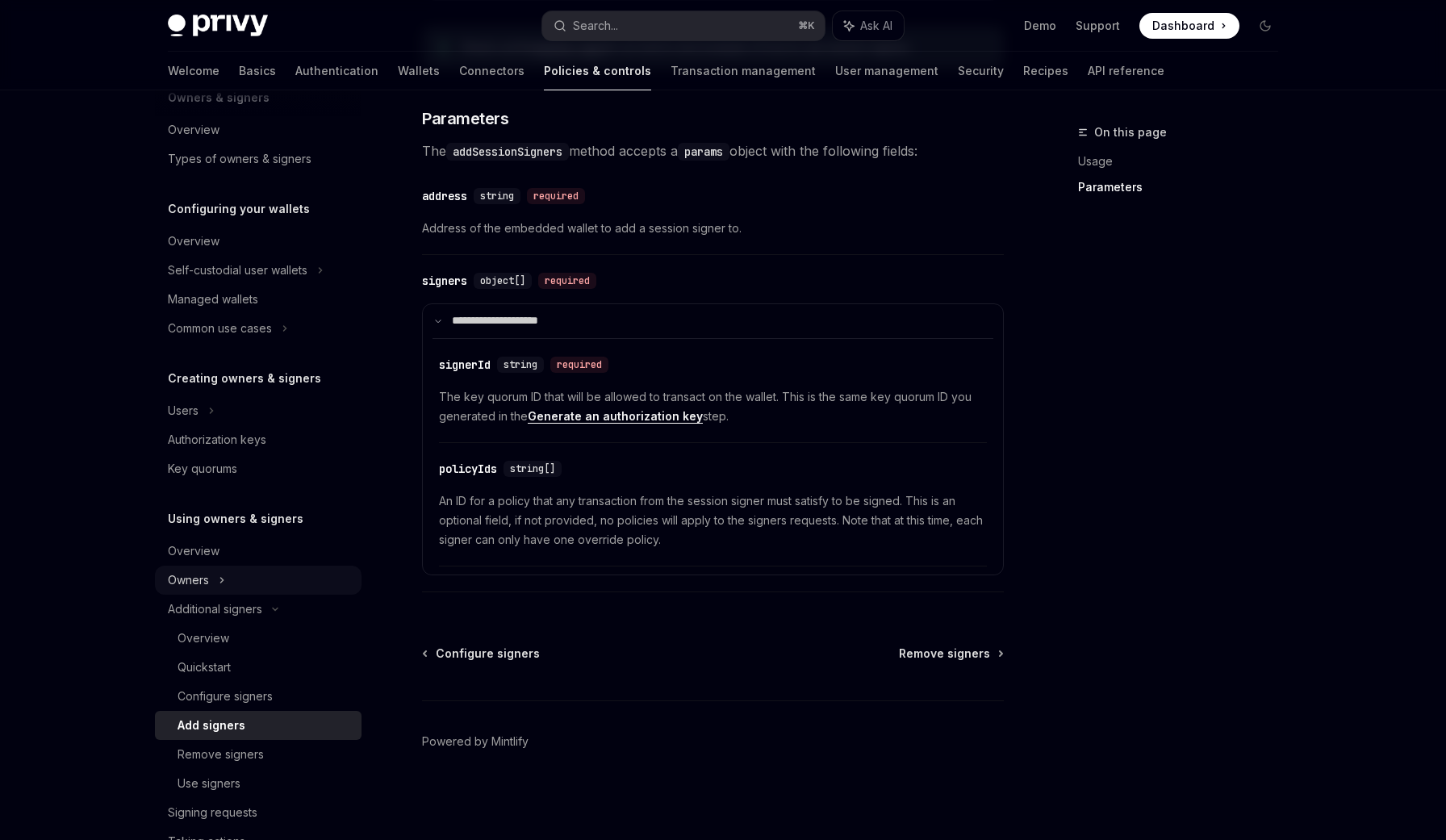
scroll to position [101, 0]
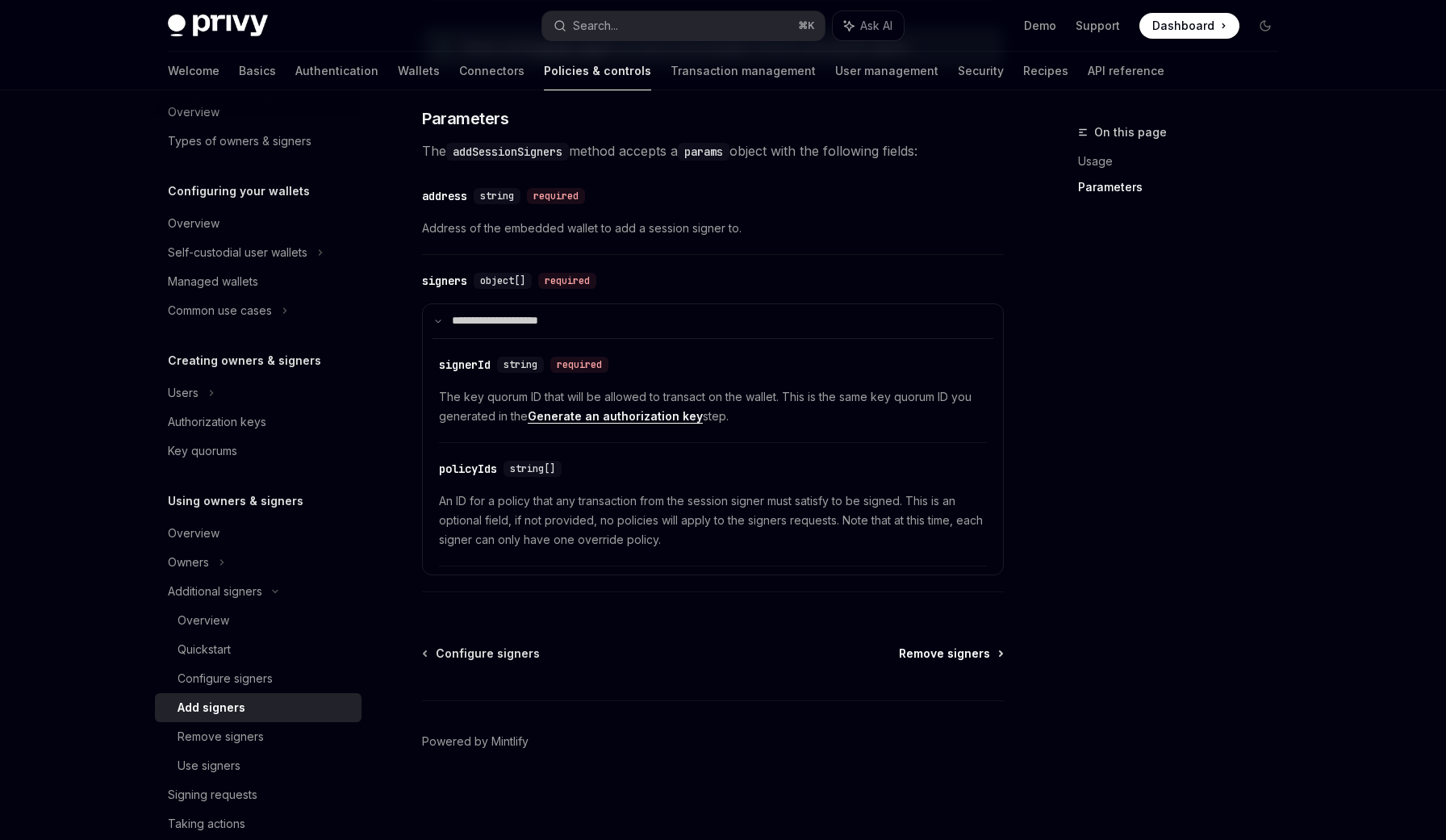
click at [948, 649] on span "Remove signers" at bounding box center [944, 654] width 91 height 16
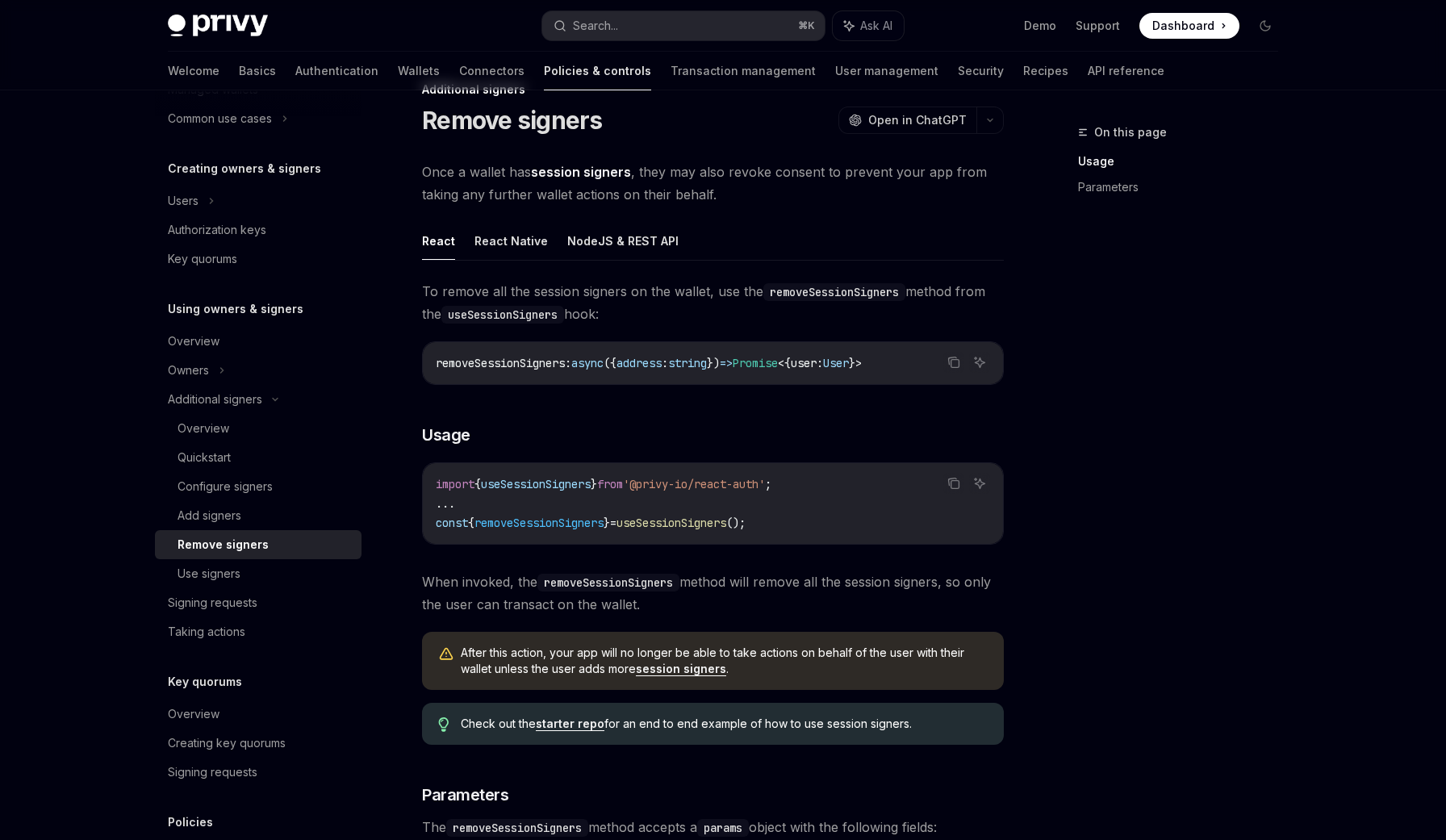
scroll to position [58, 0]
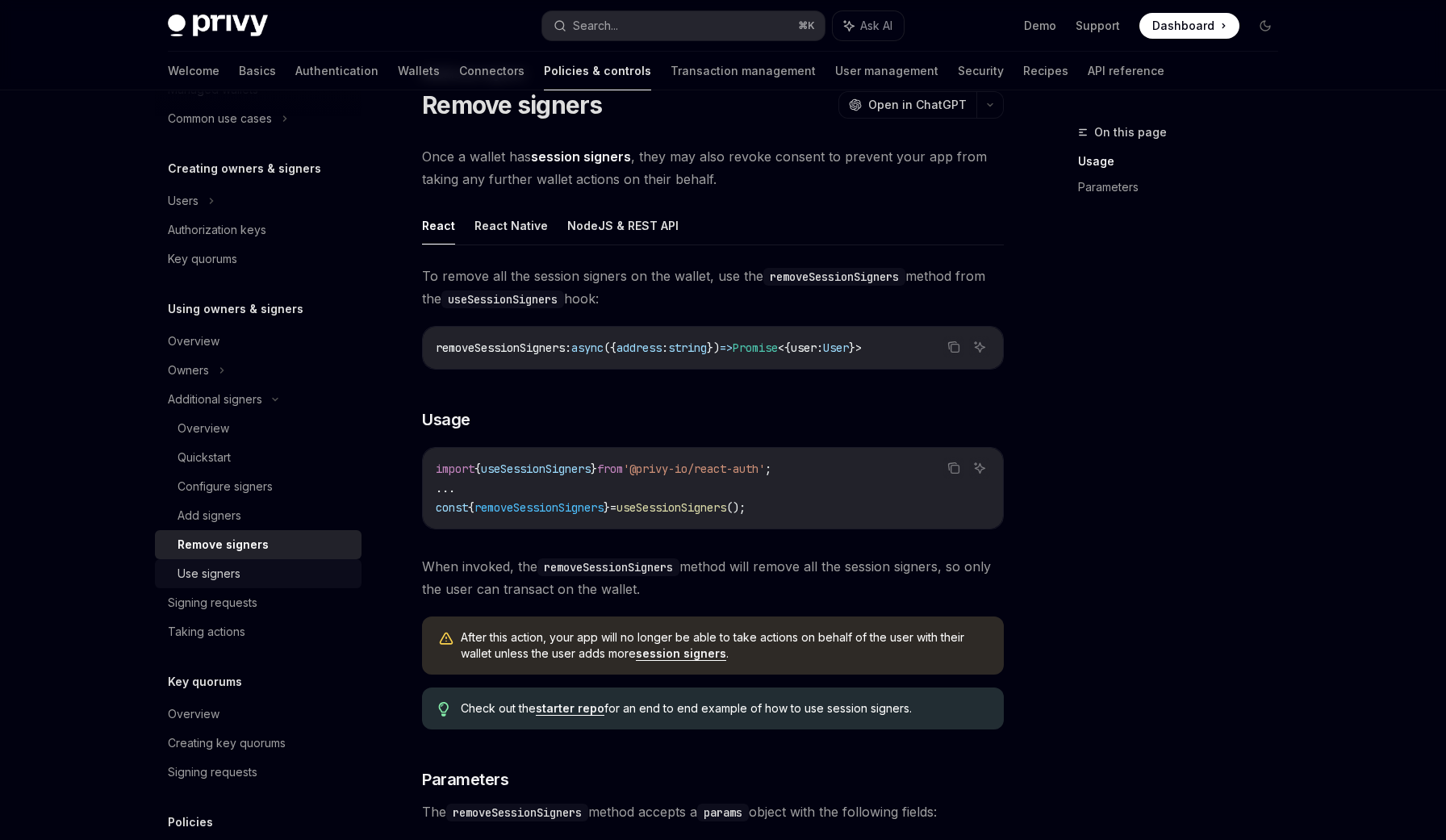
click at [260, 576] on div "Use signers" at bounding box center [265, 574] width 175 height 20
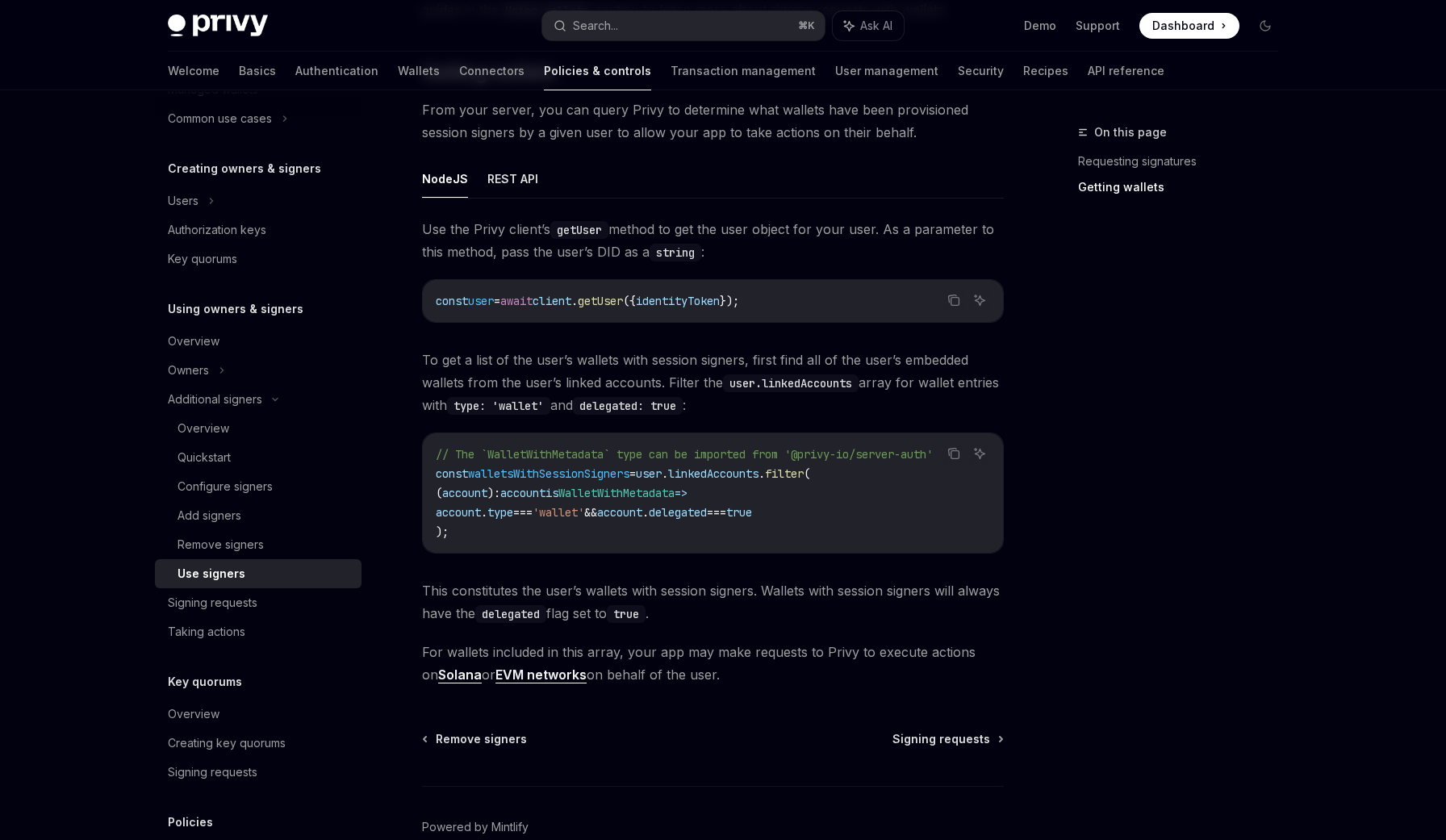
scroll to position [567, 0]
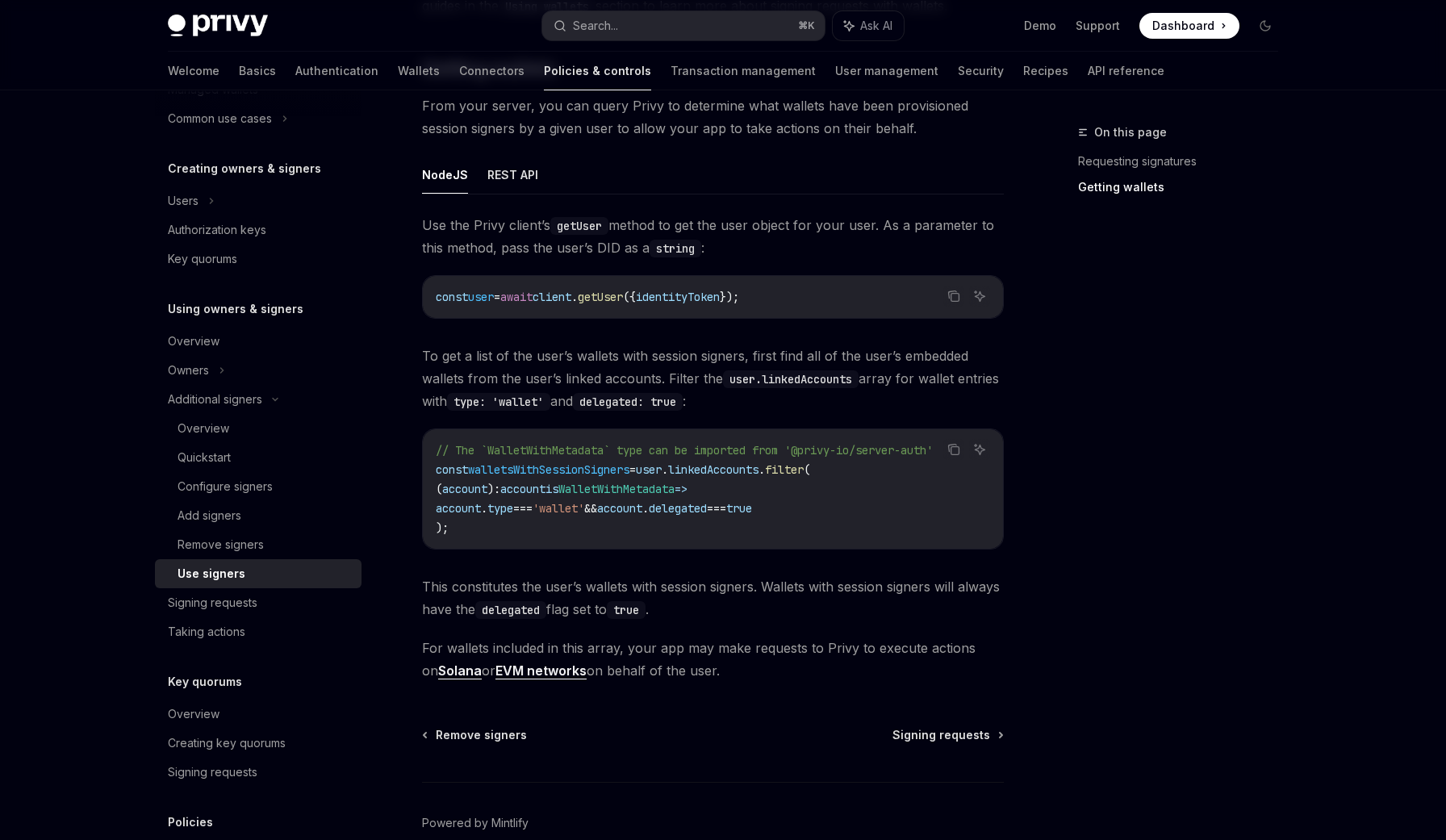
click at [715, 296] on span "identityToken" at bounding box center [678, 297] width 84 height 14
drag, startPoint x: 641, startPoint y: 405, endPoint x: 731, endPoint y: 415, distance: 90.6
click at [731, 415] on div "Use the Privy client’s getUser method to get the user object for your user. As …" at bounding box center [713, 447] width 582 height 468
click at [604, 517] on code "// The `WalletWithMetadata` type can be imported from '@privy-io/server-auth' c…" at bounding box center [713, 489] width 554 height 97
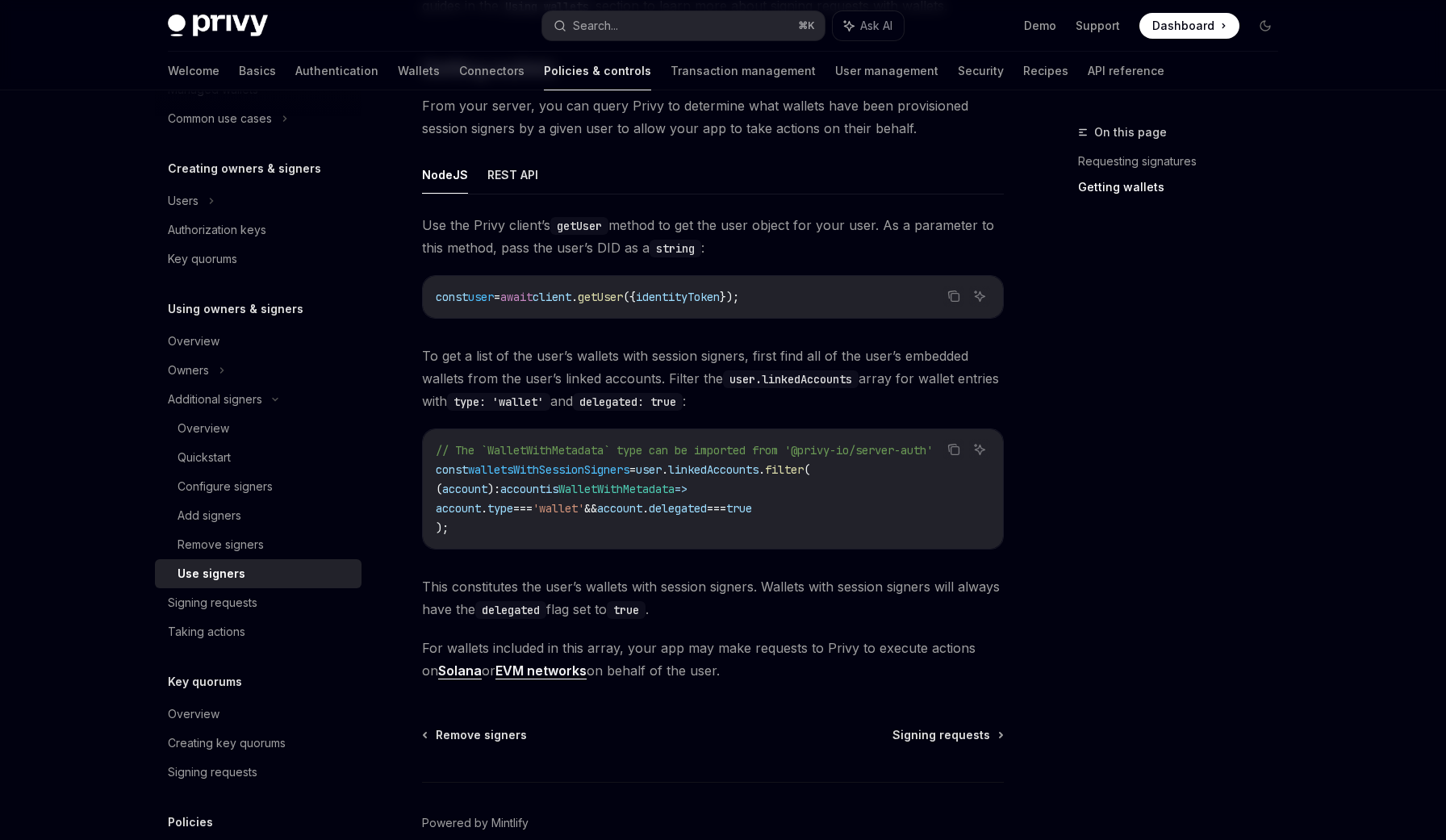
click at [752, 503] on span "true" at bounding box center [739, 509] width 26 height 14
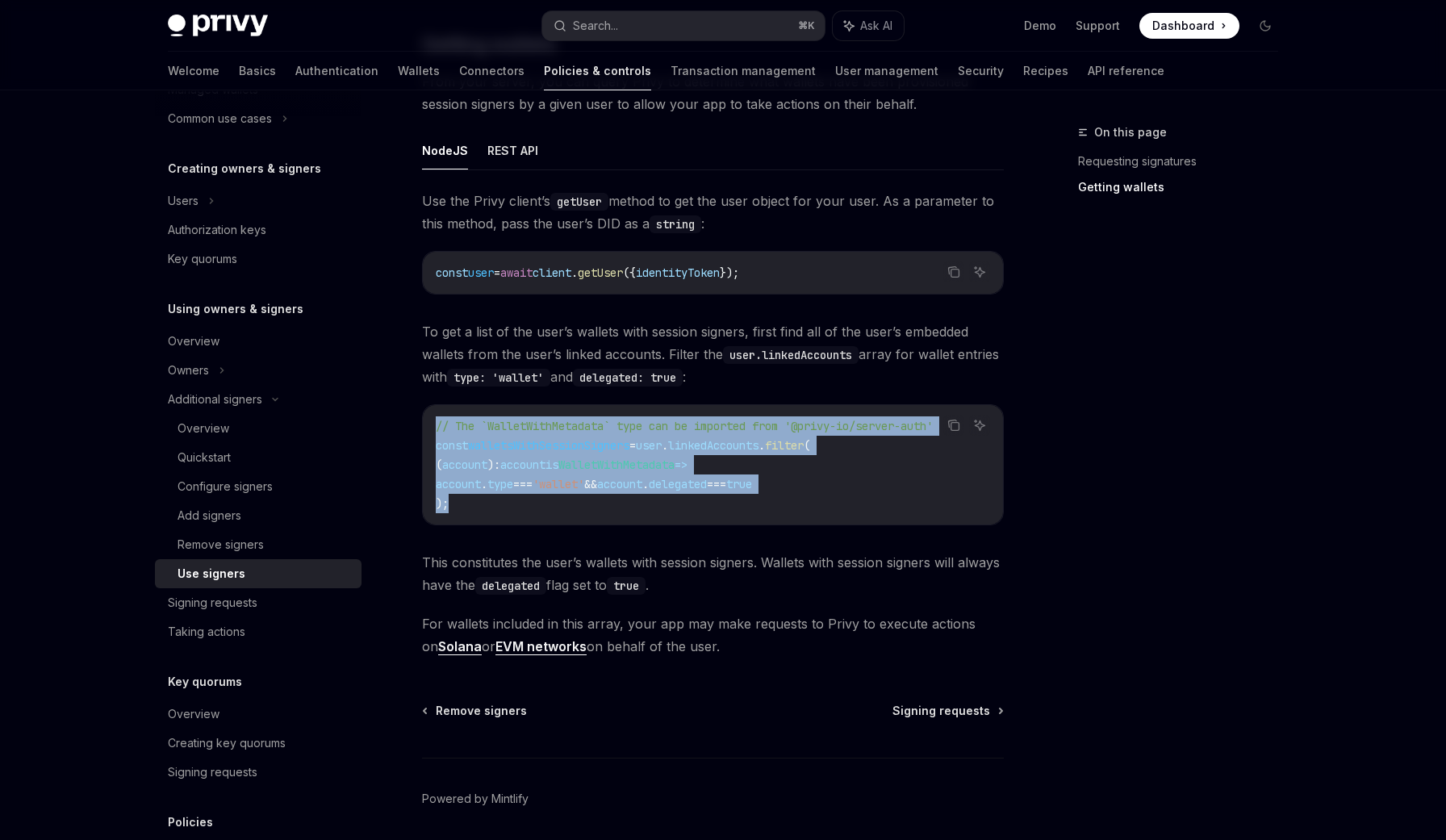
drag, startPoint x: 488, startPoint y: 511, endPoint x: 415, endPoint y: 424, distance: 113.6
click at [414, 424] on div "Additional signers Use signers OpenAI Open in ChatGPT OpenAI Open in ChatGPT On…" at bounding box center [561, 215] width 891 height 1366
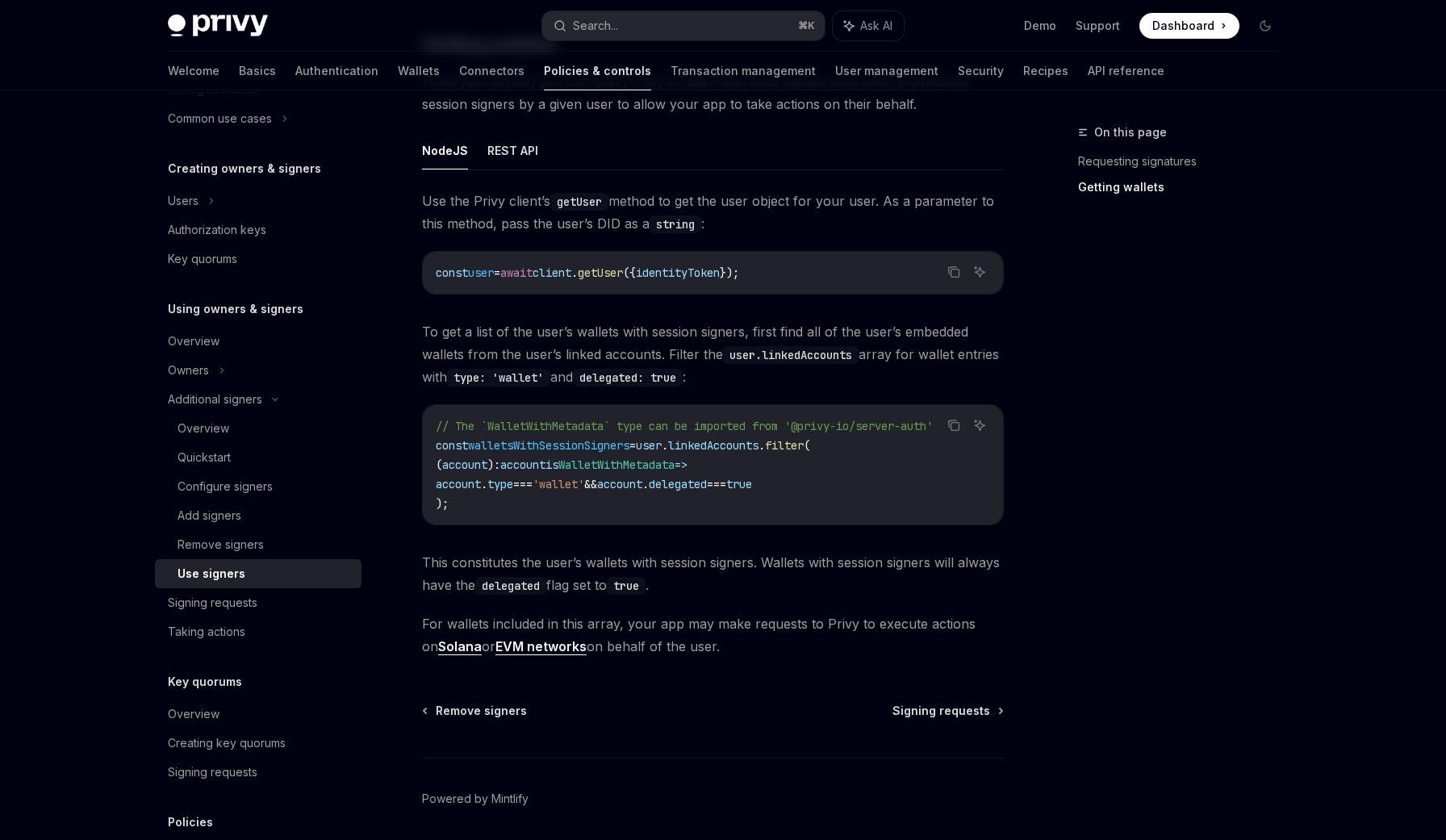
click at [648, 526] on div "Use the Privy client’s getUser method to get the user object for your user. As …" at bounding box center [713, 423] width 582 height 468
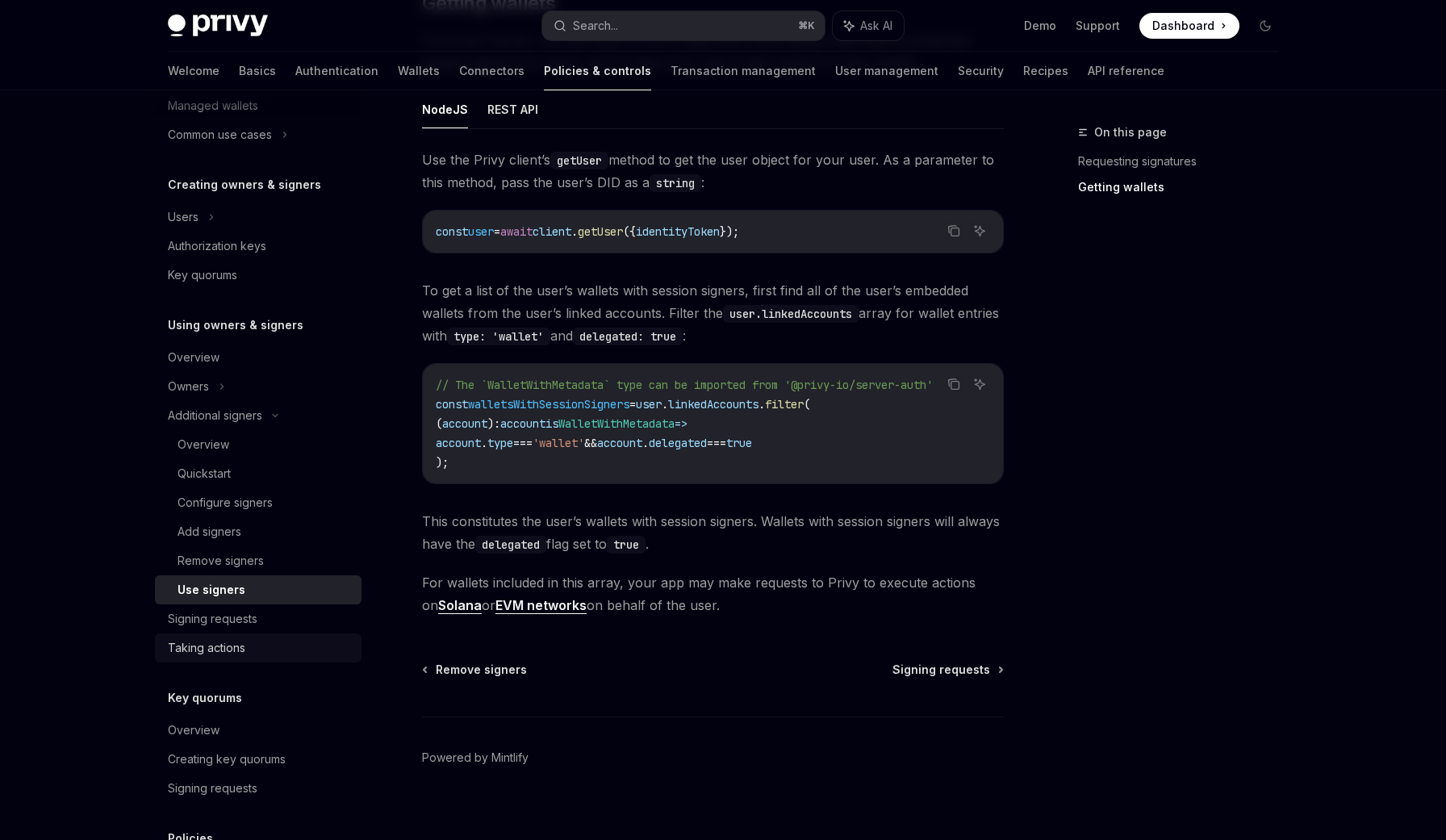
scroll to position [273, 0]
click at [638, 469] on code "// The `WalletWithMetadata` type can be imported from '@privy-io/server-auth' c…" at bounding box center [713, 423] width 554 height 97
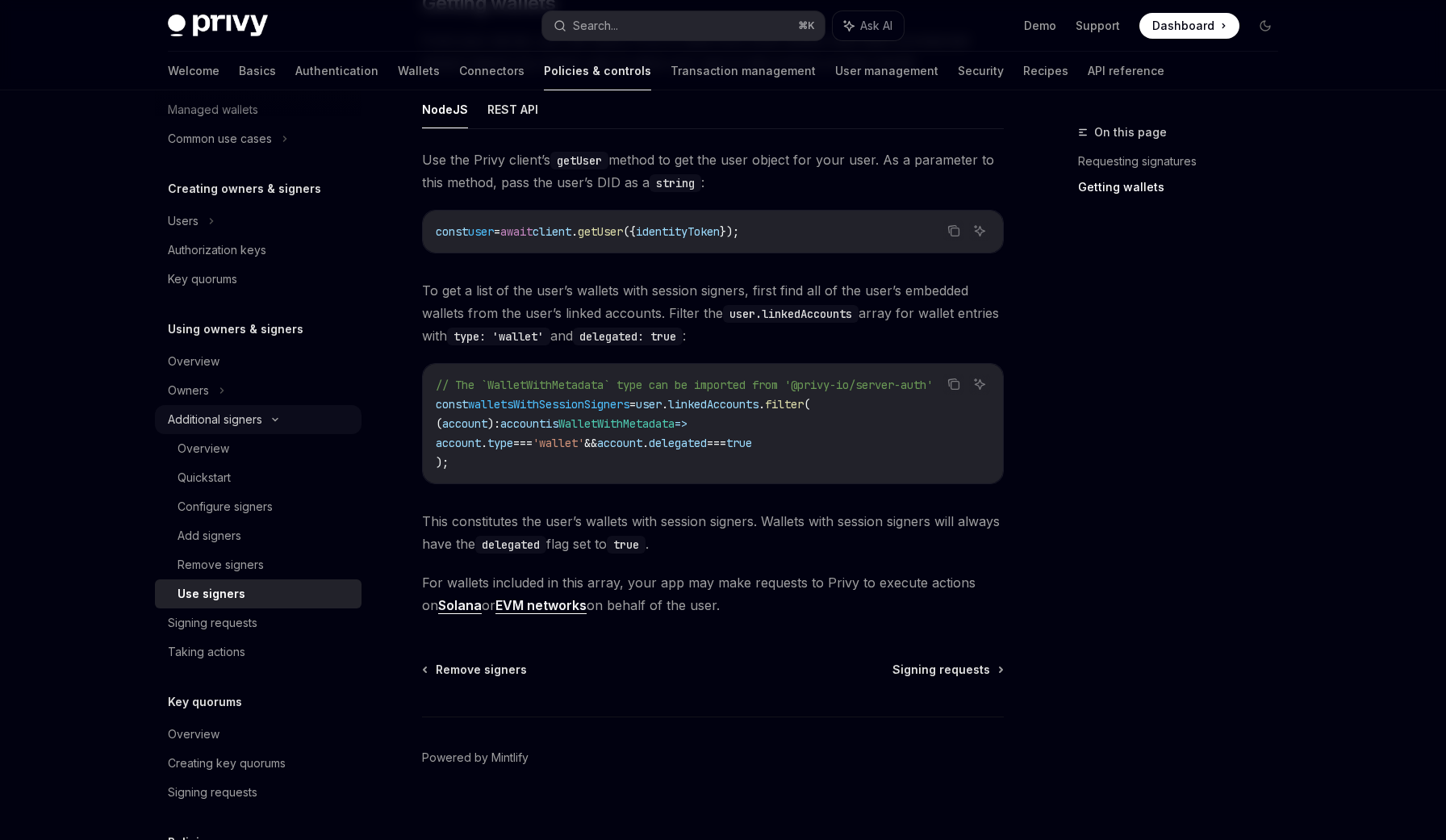
click at [281, 420] on icon at bounding box center [275, 419] width 20 height 6
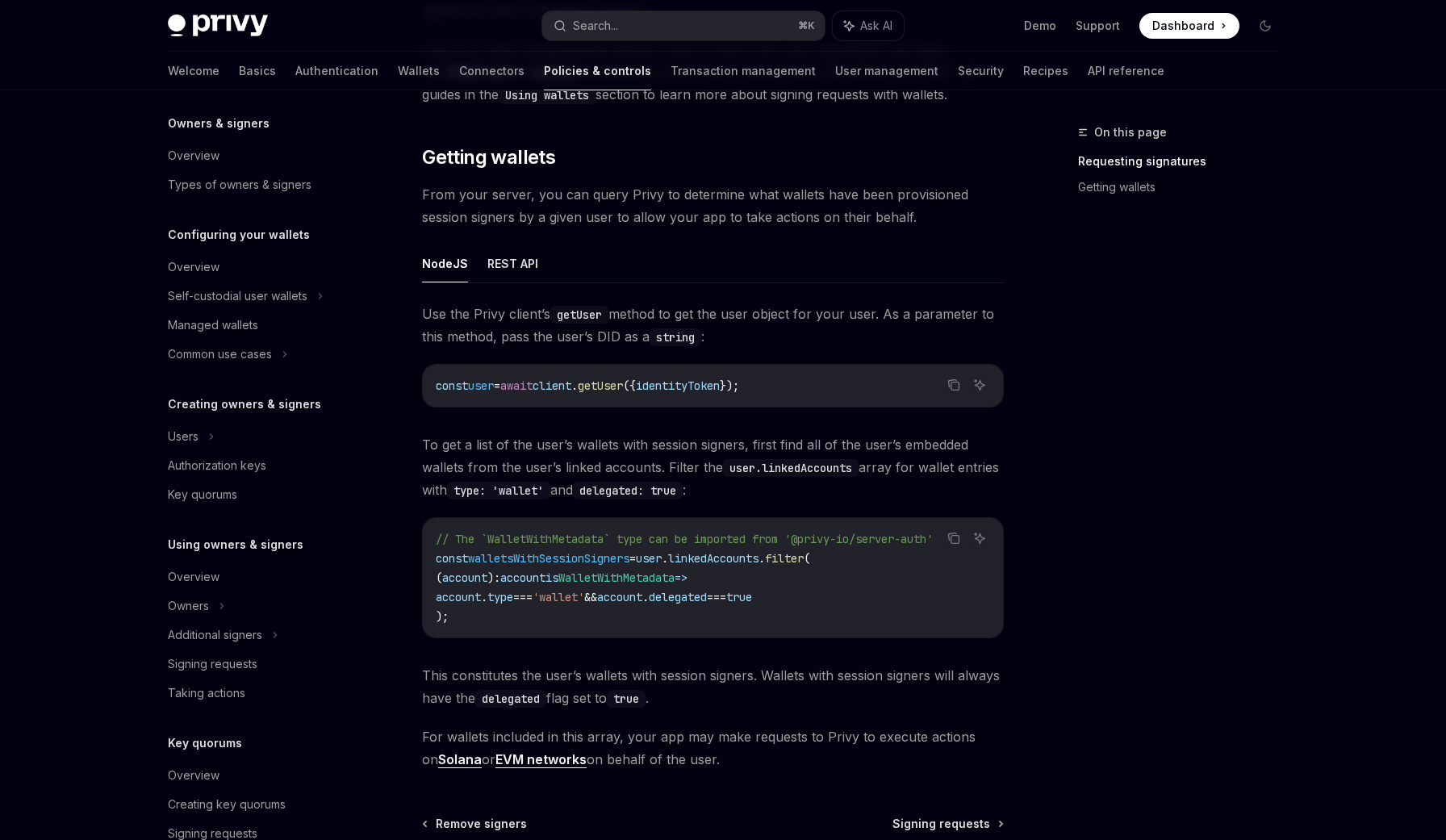
scroll to position [0, 0]
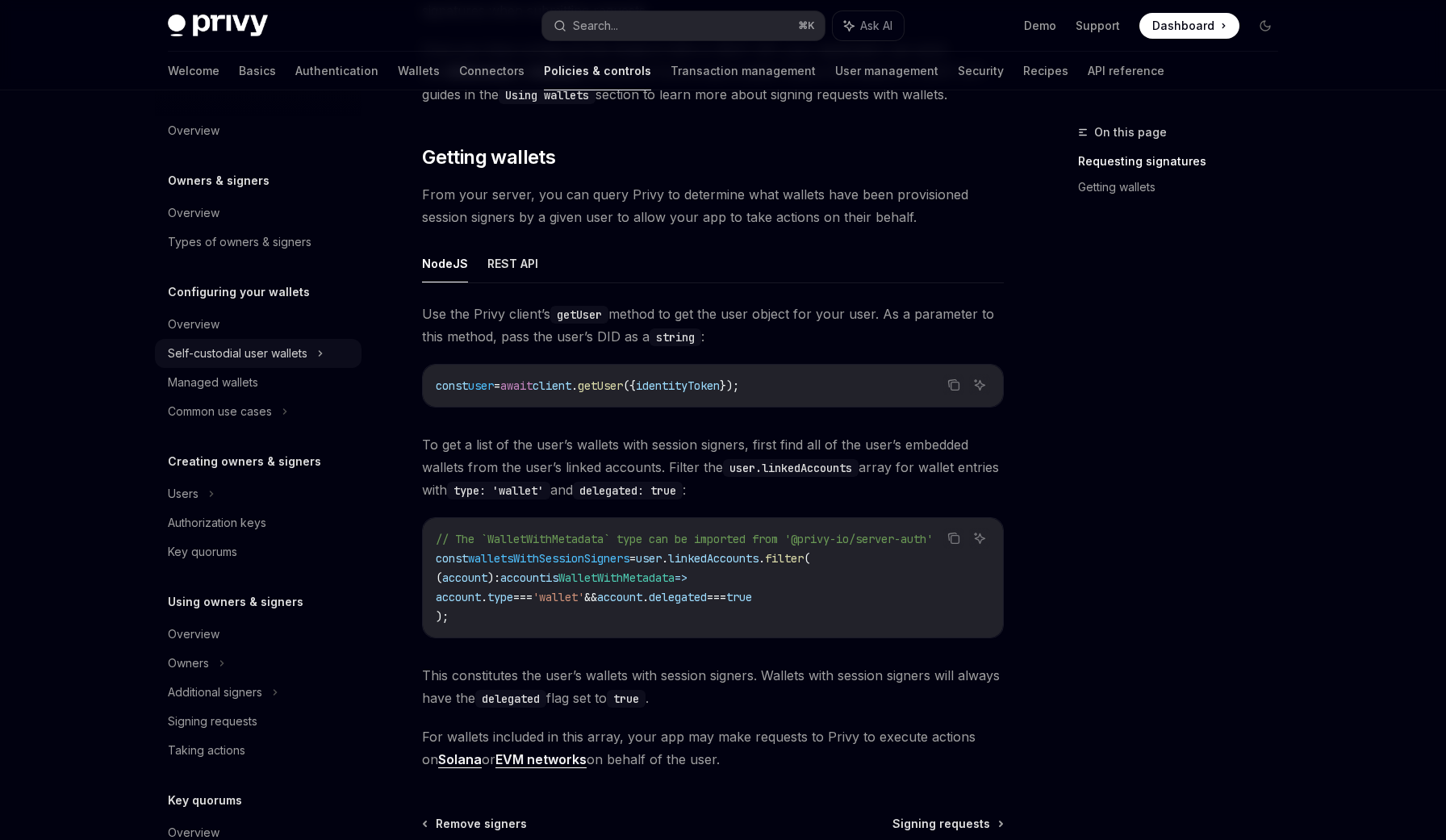
click at [235, 353] on div "Self-custodial user wallets" at bounding box center [237, 354] width 140 height 20
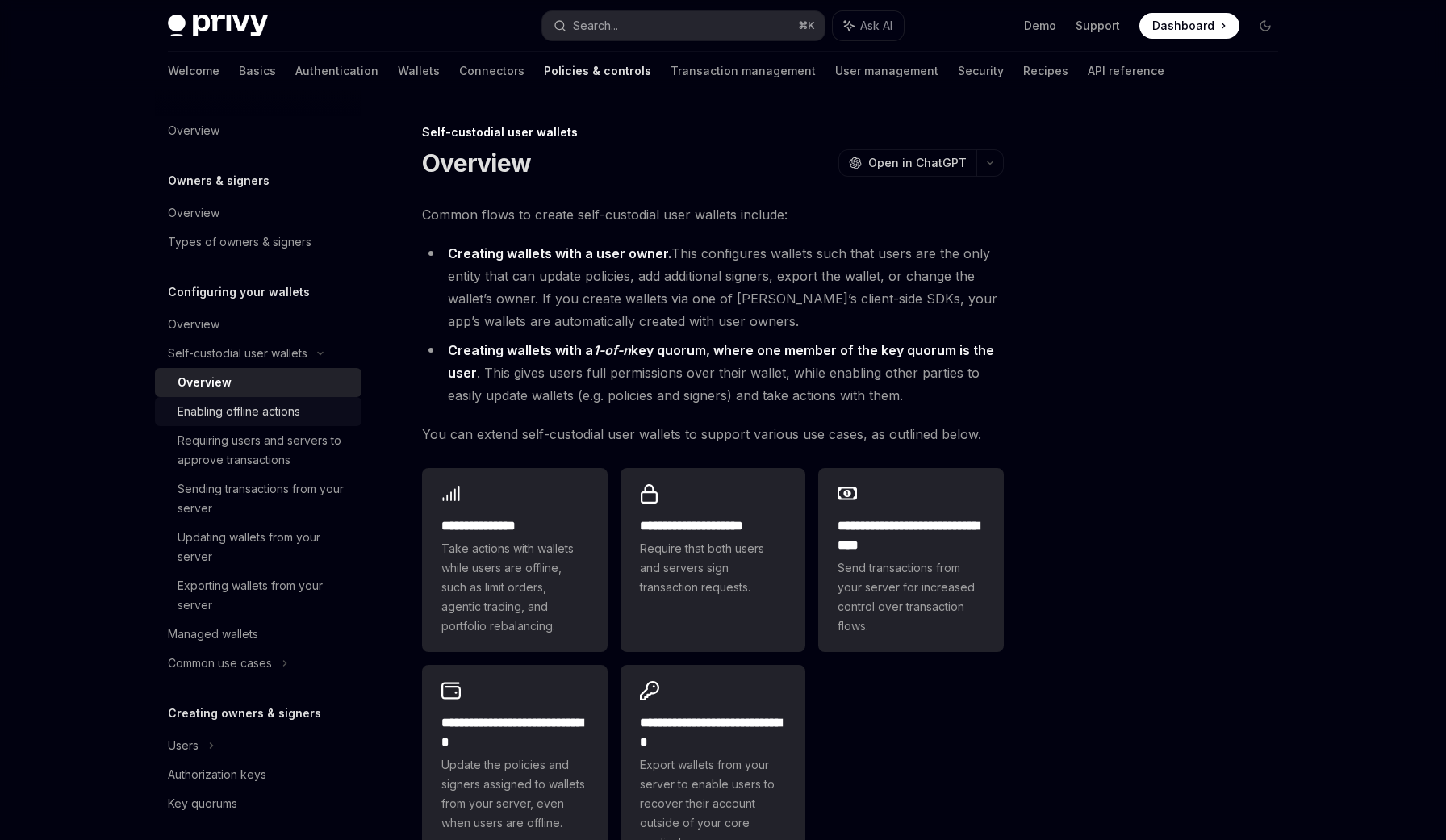
click at [234, 419] on div "Enabling offline actions" at bounding box center [239, 412] width 123 height 20
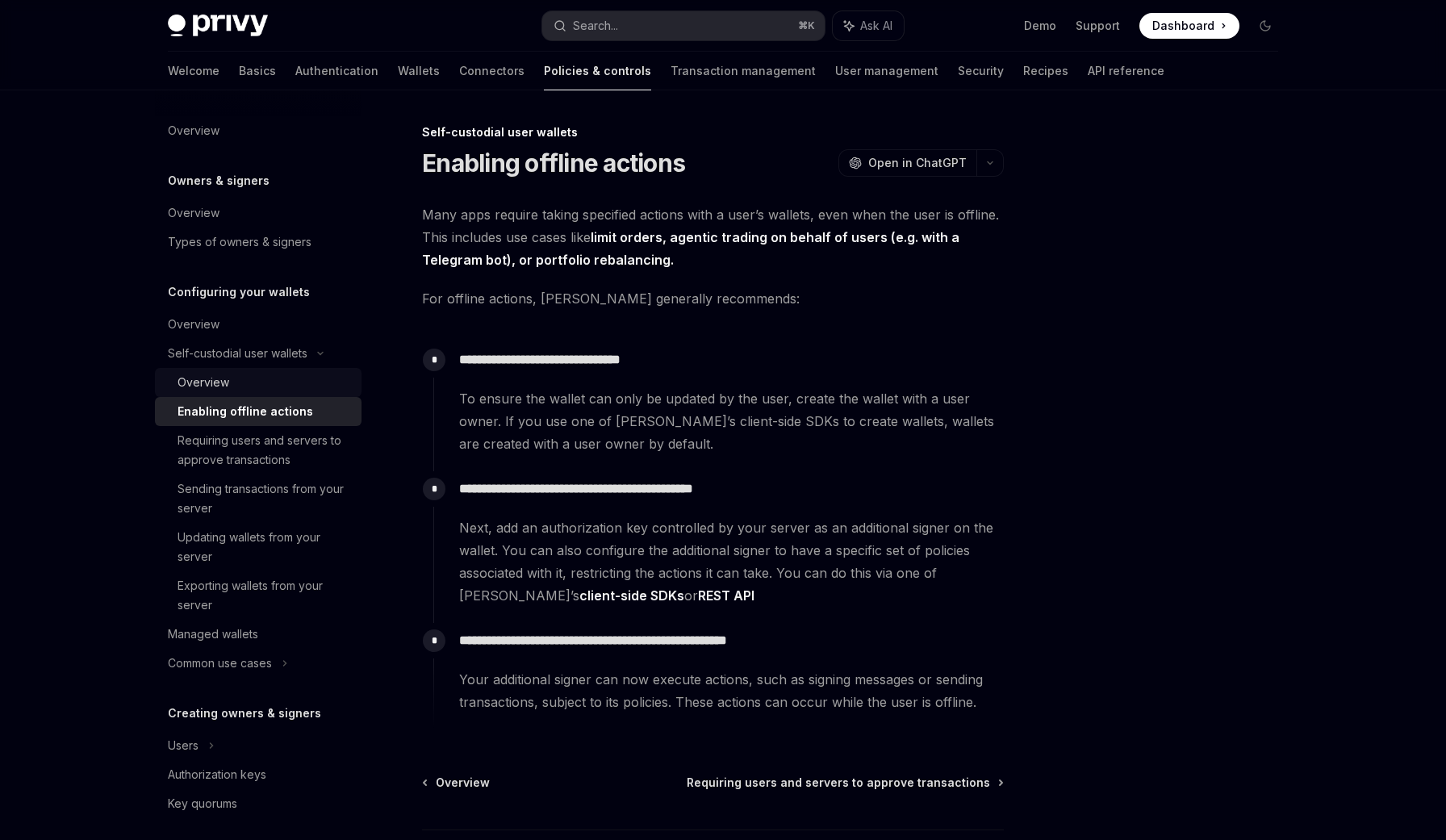
click at [228, 379] on div "Overview" at bounding box center [265, 382] width 175 height 20
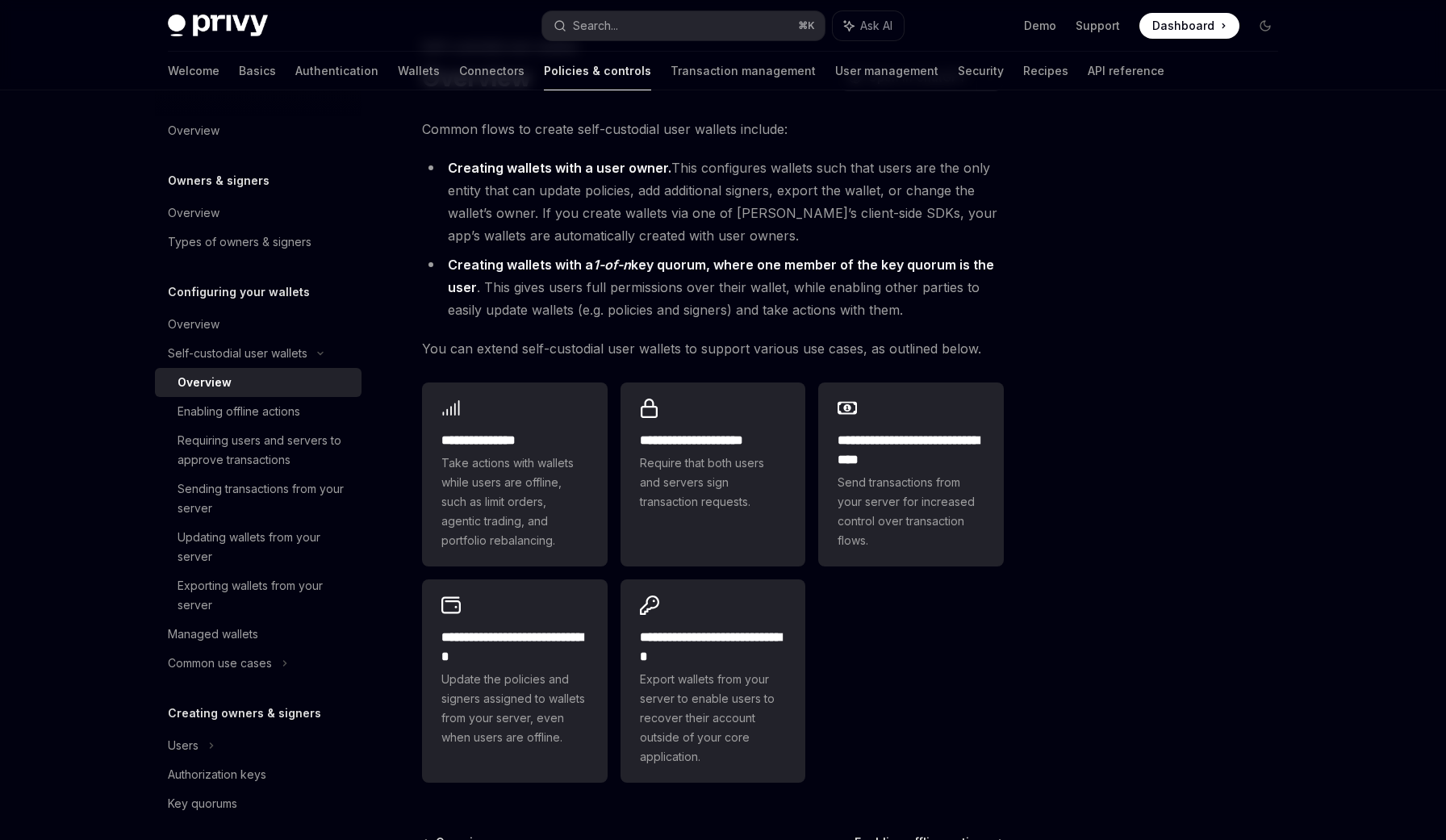
scroll to position [86, 0]
click at [266, 452] on div "Requiring users and servers to approve transactions" at bounding box center [265, 450] width 175 height 38
type textarea "*"
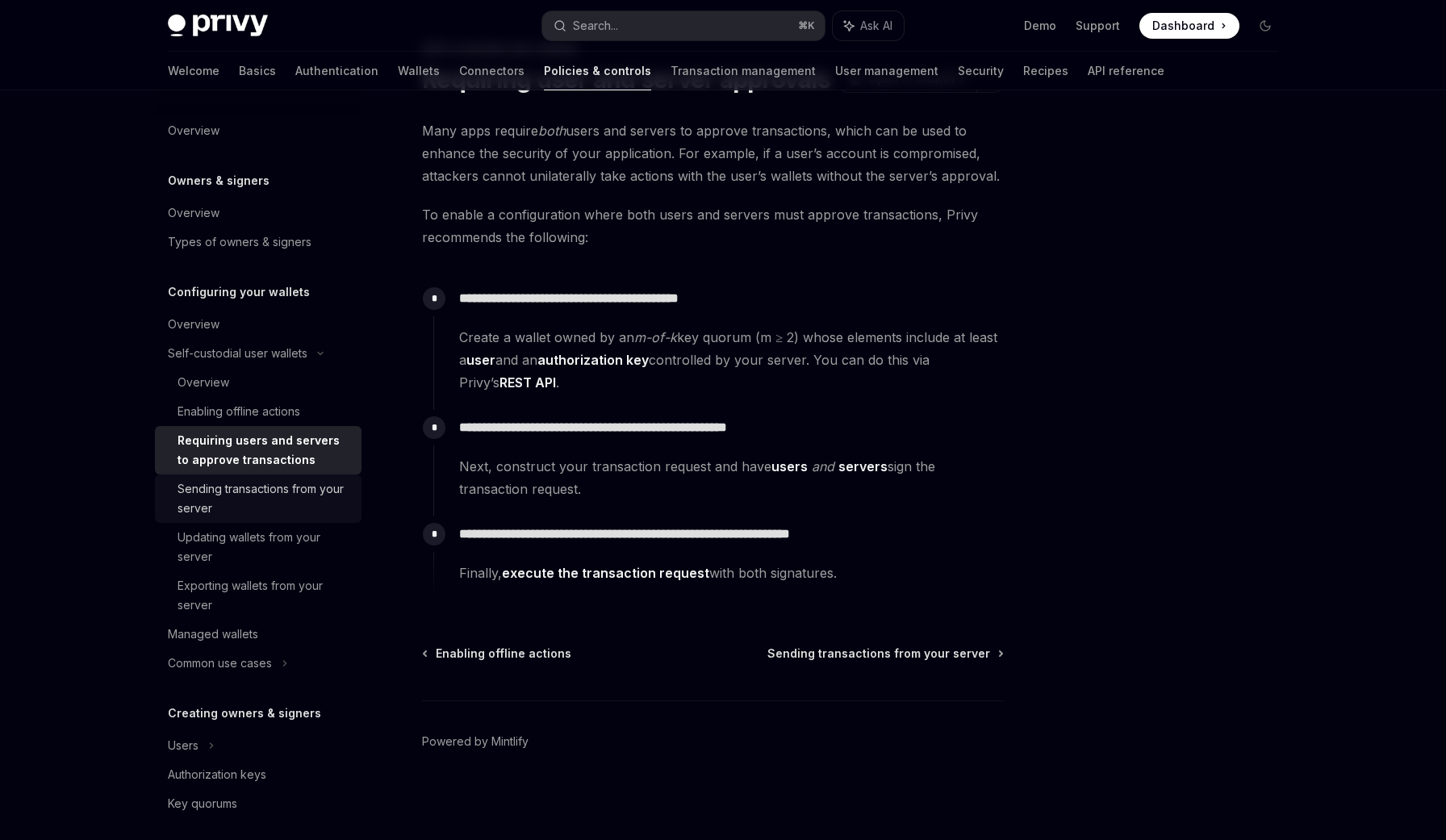
click at [273, 484] on div "Sending transactions from your server" at bounding box center [265, 498] width 175 height 38
click at [273, 535] on div "Updating wallets from your server" at bounding box center [265, 546] width 175 height 38
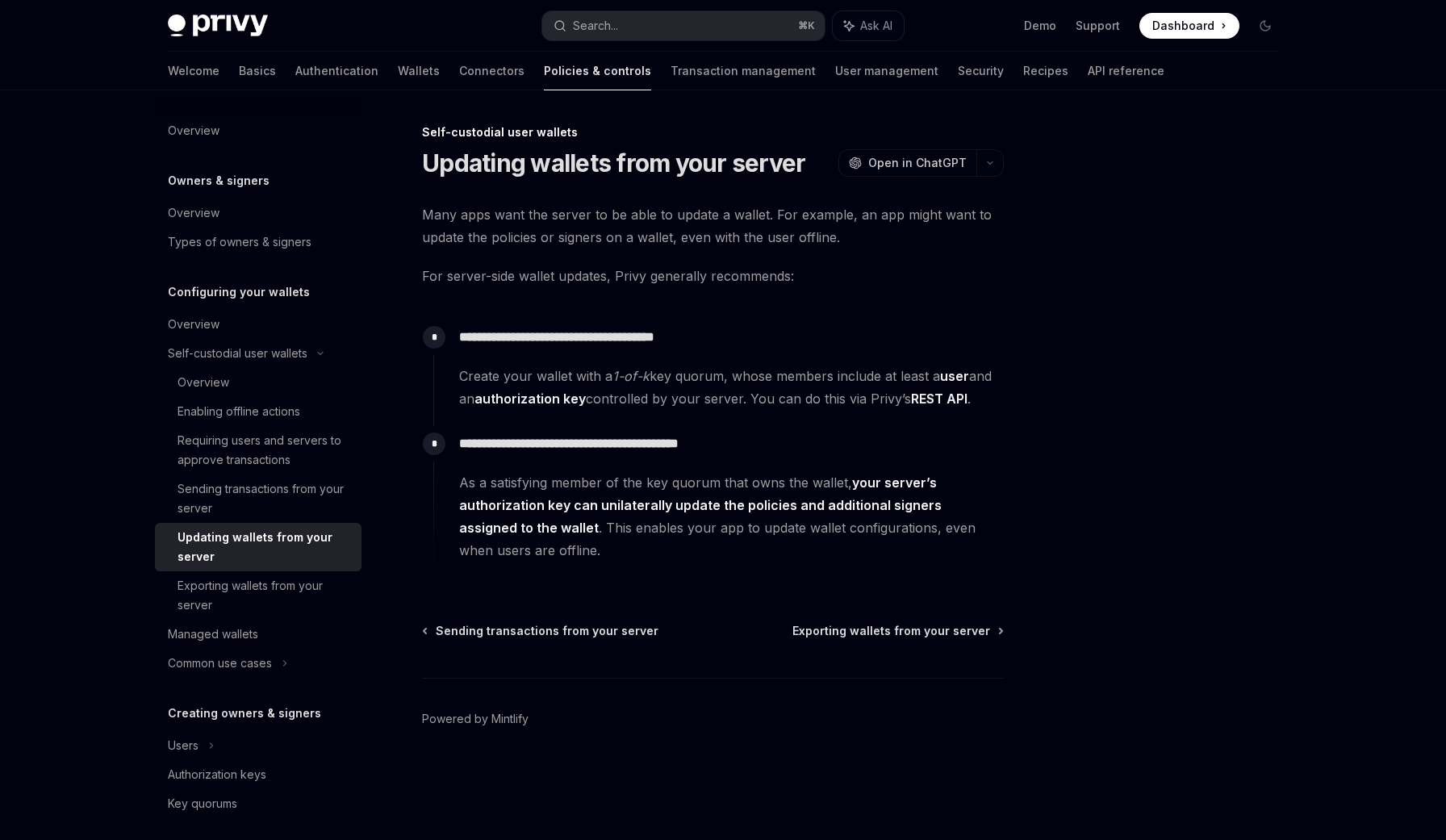
type textarea "*"
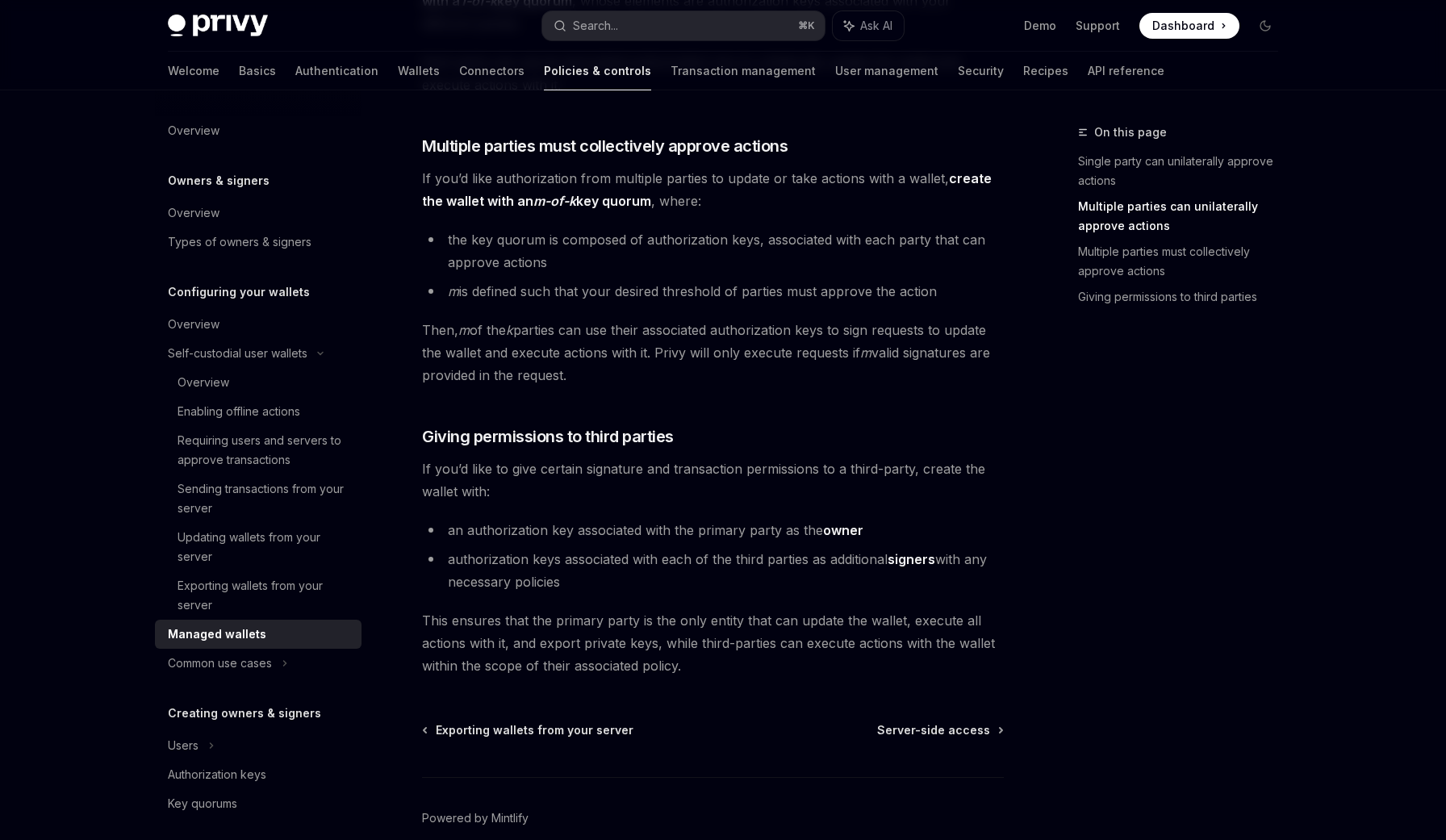
scroll to position [652, 0]
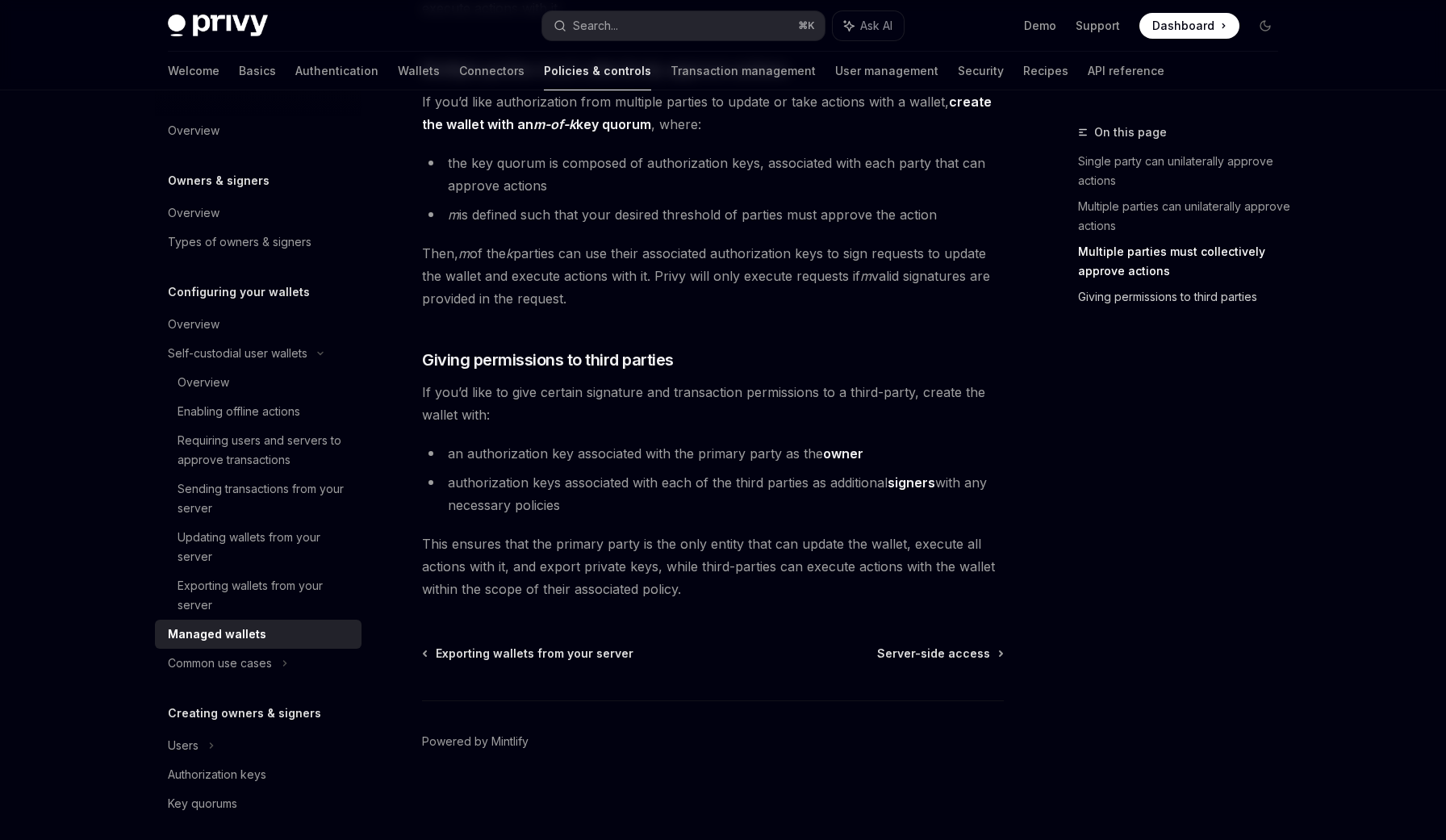
click at [1170, 298] on link "Giving permissions to third parties" at bounding box center [1184, 297] width 213 height 26
